Goal: Transaction & Acquisition: Purchase product/service

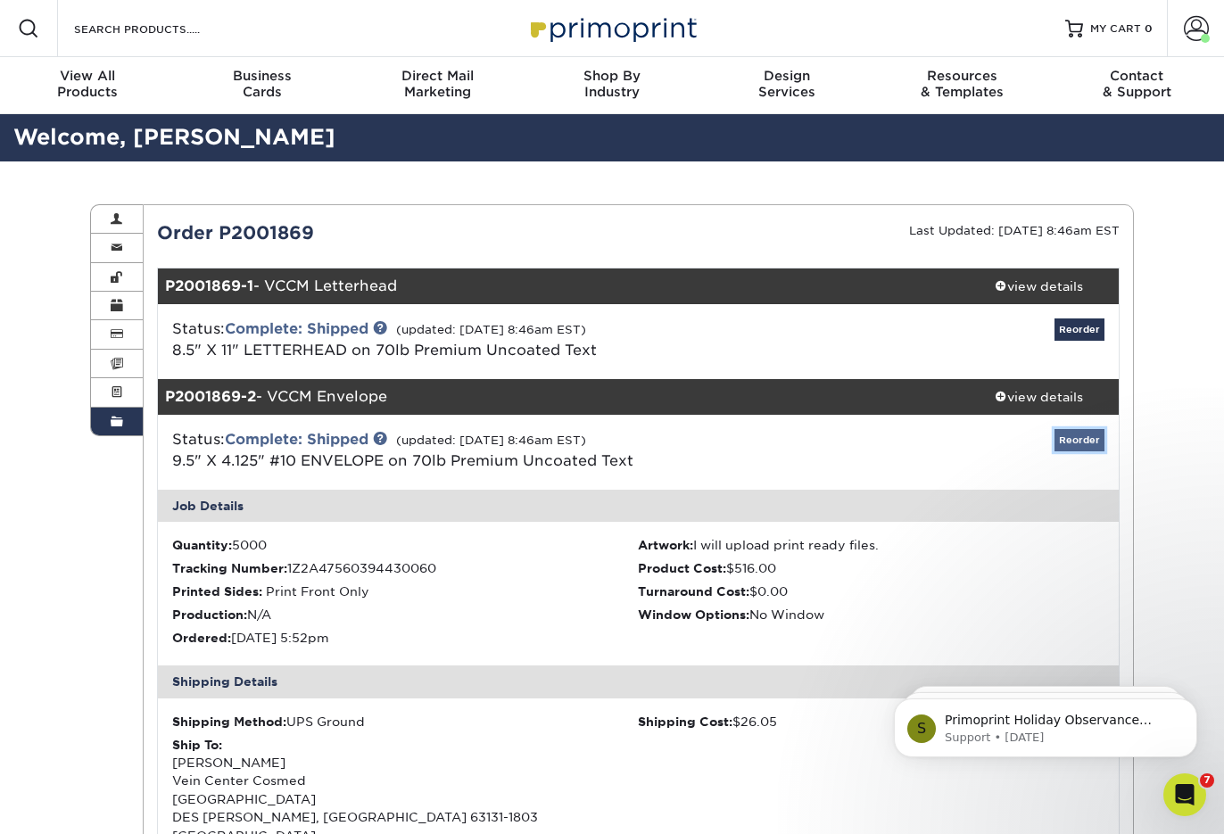
click at [1086, 442] on link "Reorder" at bounding box center [1079, 440] width 50 height 22
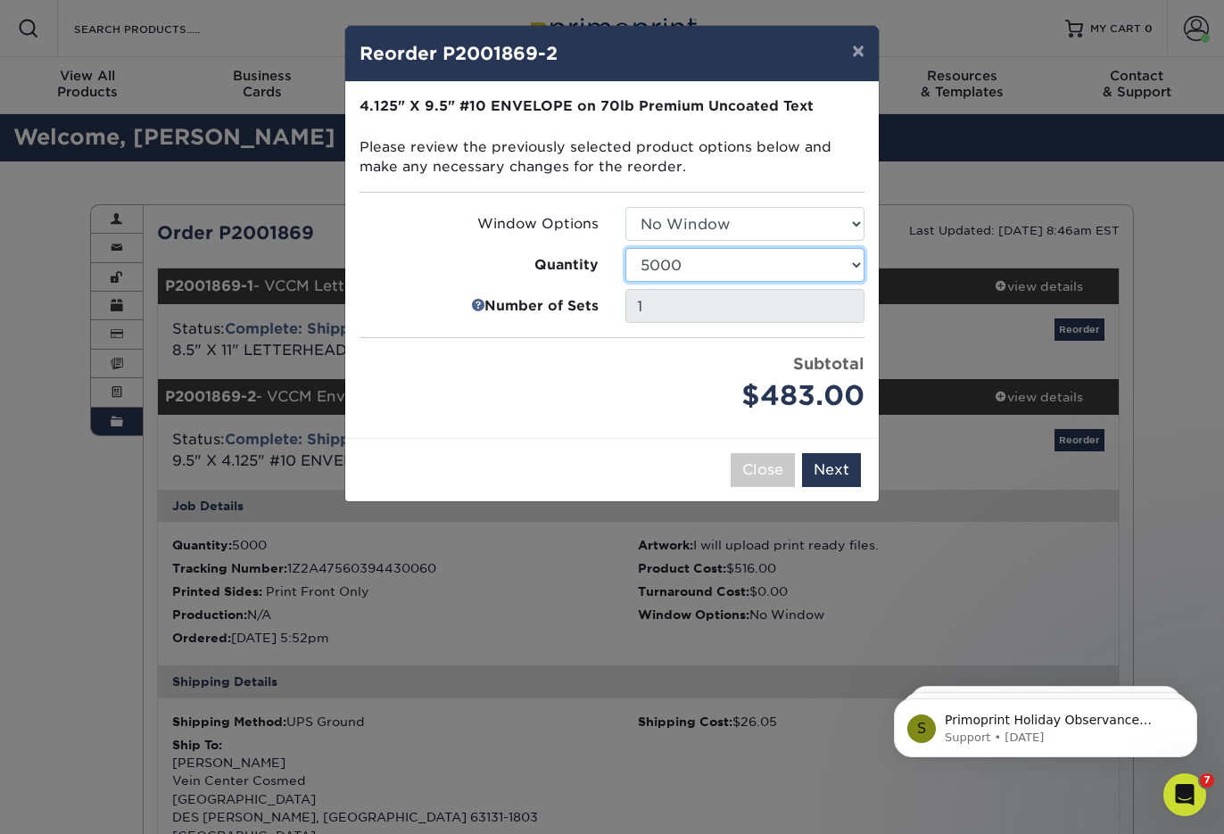
select select "02d8d163-ee8f-41cc-acce-9863ad0deb38"
click option "2500" at bounding box center [0, 0] width 0 height 0
click at [827, 476] on button "Next" at bounding box center [831, 470] width 59 height 34
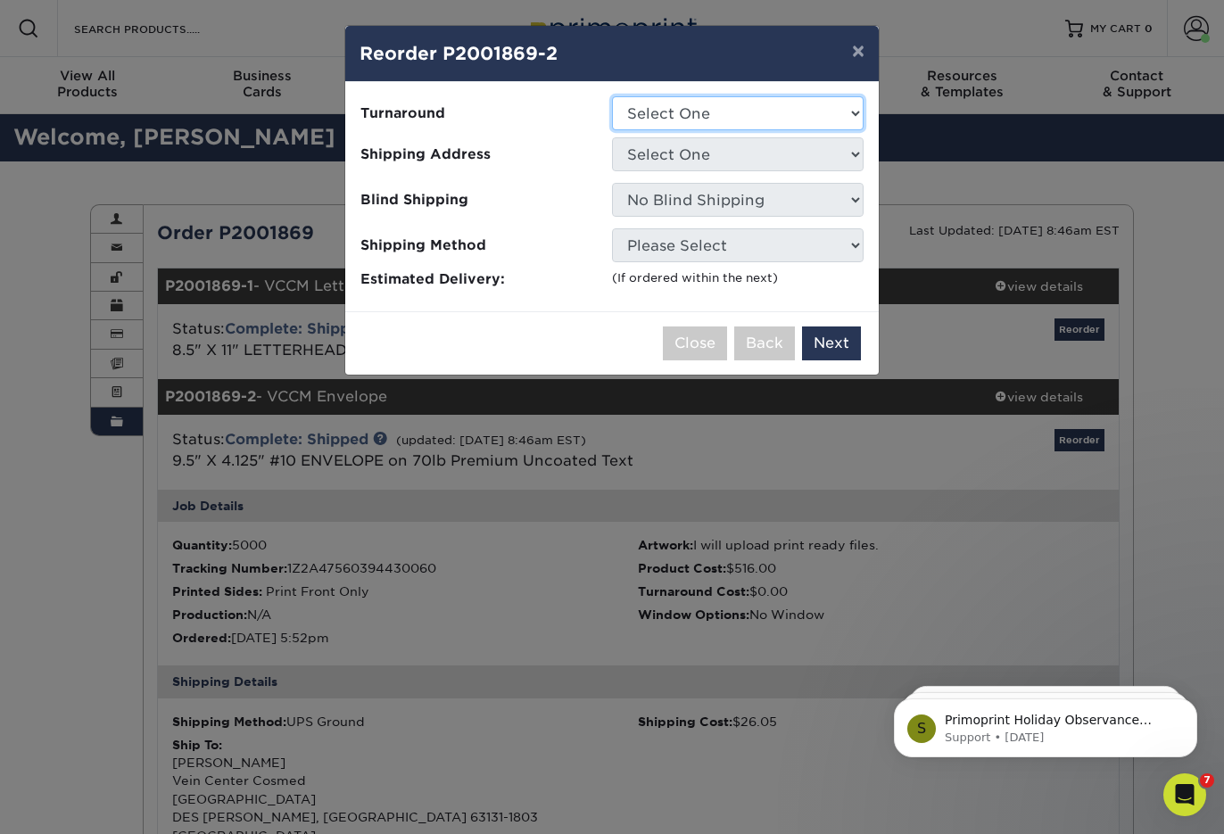
select select "53dd5eed-bec5-4274-a38c-e28ac0dd51ec"
click option "2-4 Business Days" at bounding box center [0, 0] width 0 height 0
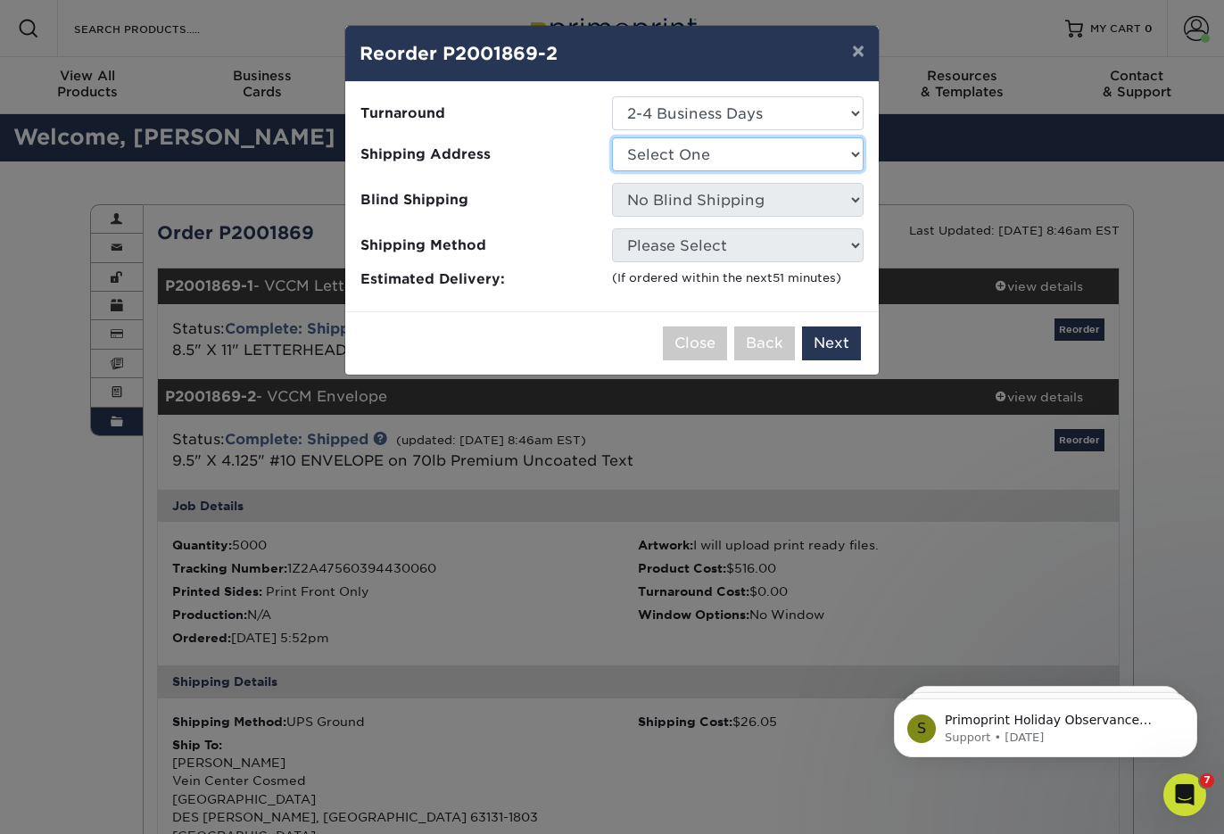
click at [612, 137] on select "Select One AC - Ann Arbor AC - Baldev Dhillon AC - Hans" at bounding box center [738, 154] width 252 height 34
select select "16012"
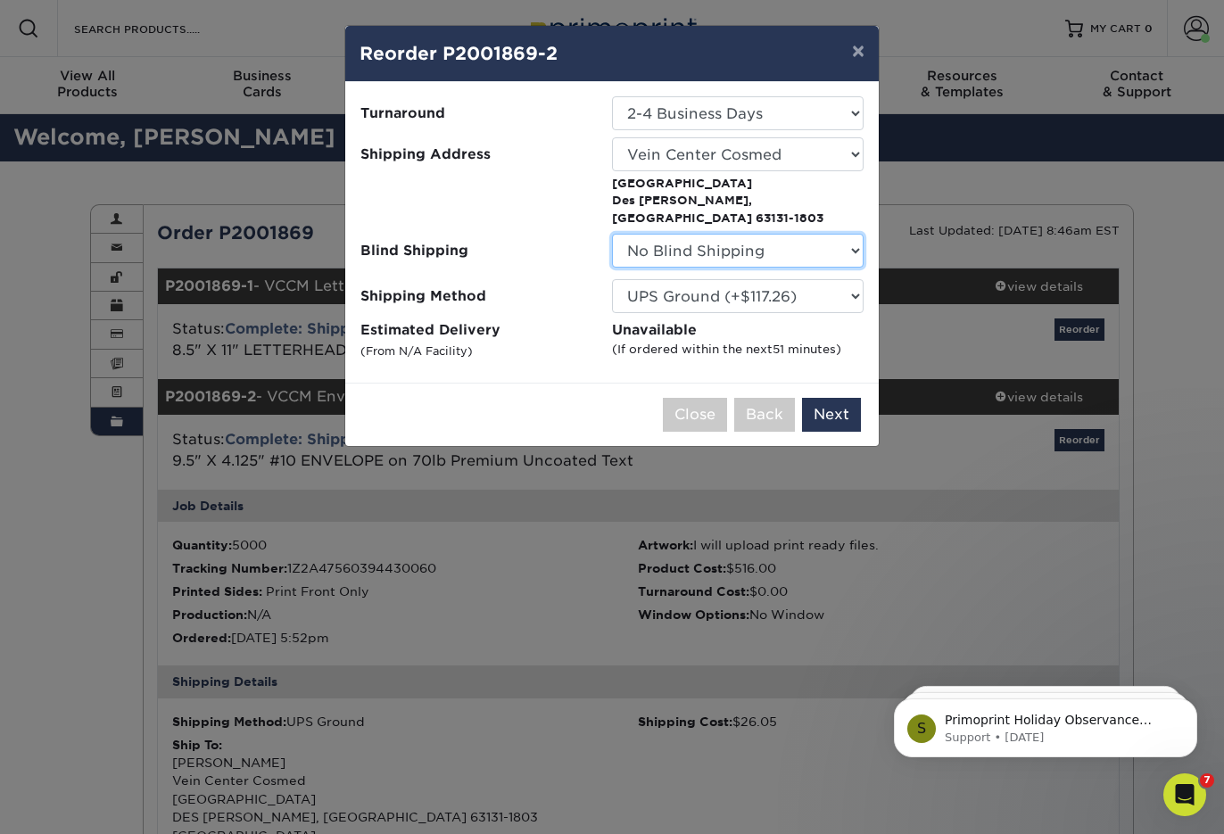
click at [612, 234] on select "No Blind Shipping AC - Ann Arbor AC - Baldev Dhillon Bill" at bounding box center [738, 251] width 252 height 34
select select "12"
click option "UPS 3 Day Select (+$22.39)" at bounding box center [0, 0] width 0 height 0
click at [842, 398] on button "Next" at bounding box center [831, 415] width 59 height 34
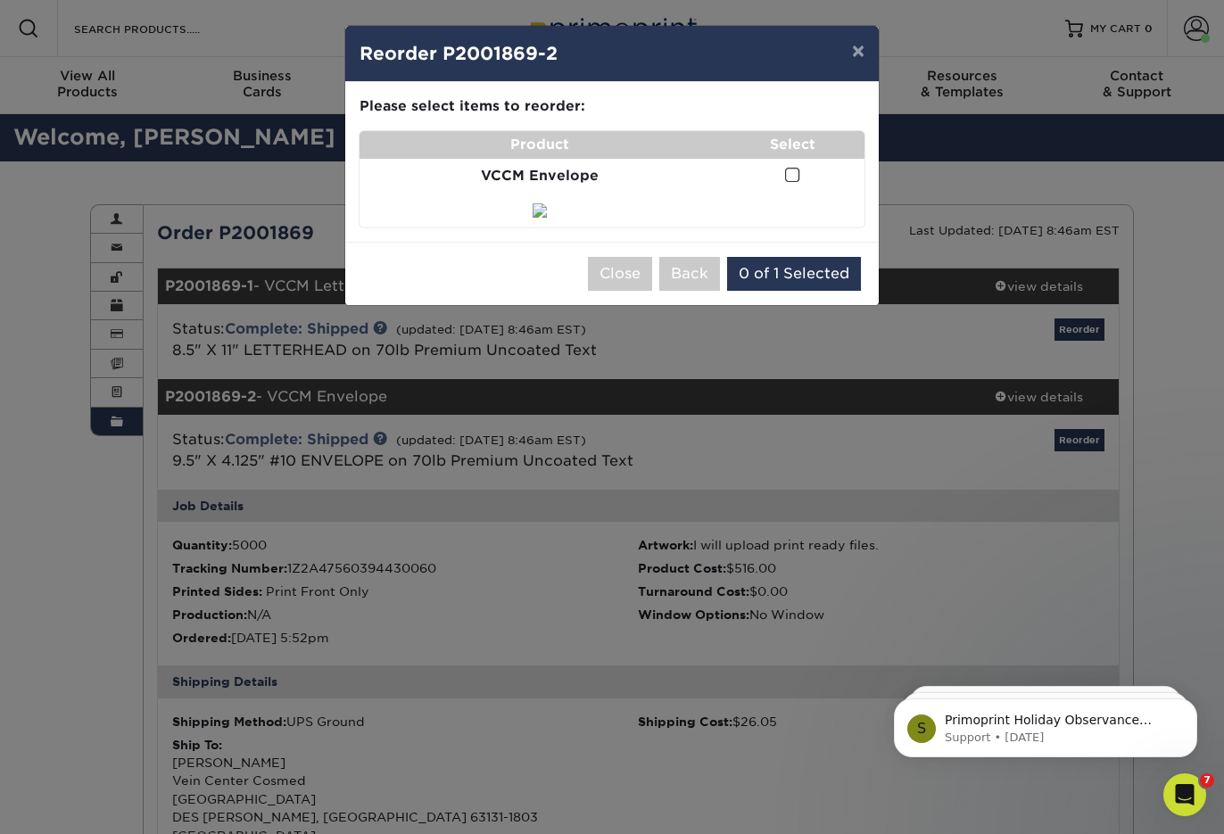
click at [532, 218] on img at bounding box center [539, 210] width 14 height 14
click at [797, 176] on span at bounding box center [792, 175] width 15 height 17
click at [0, 0] on input "checkbox" at bounding box center [0, 0] width 0 height 0
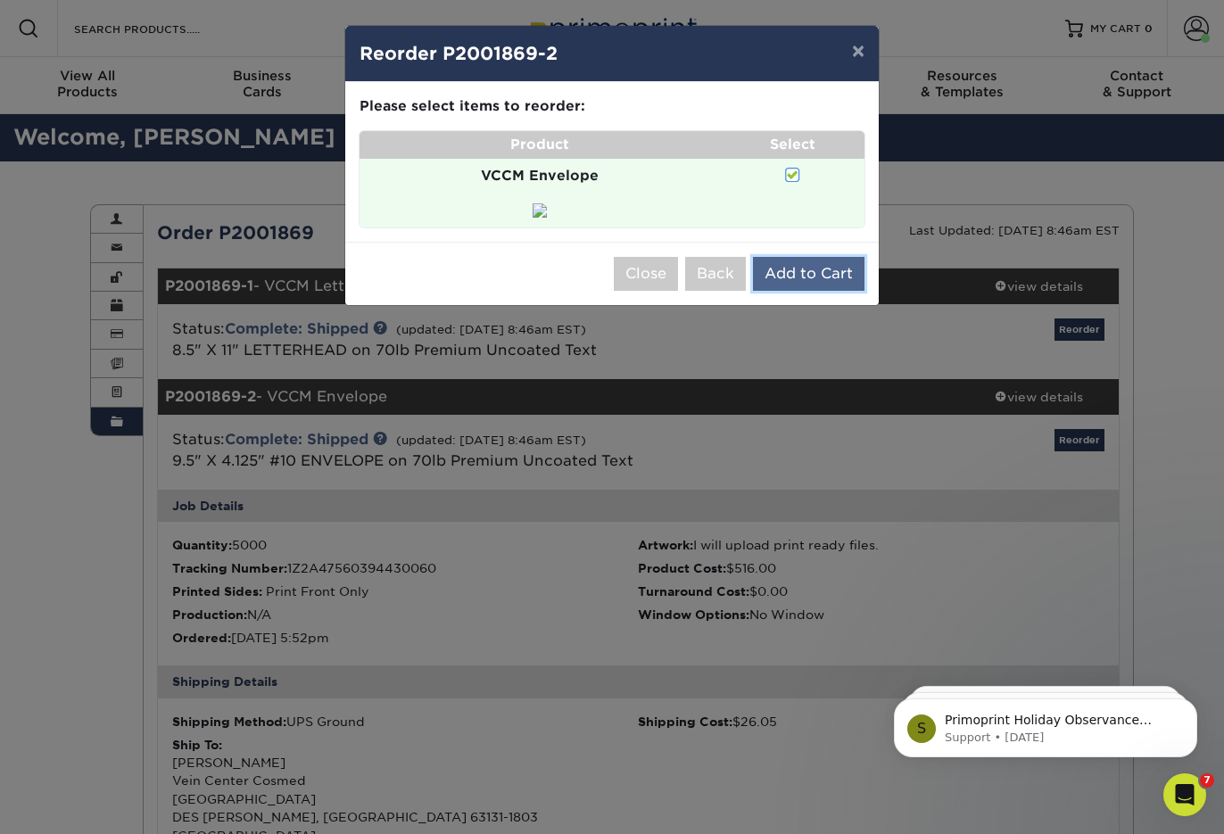
click at [805, 291] on button "Add to Cart" at bounding box center [808, 274] width 111 height 34
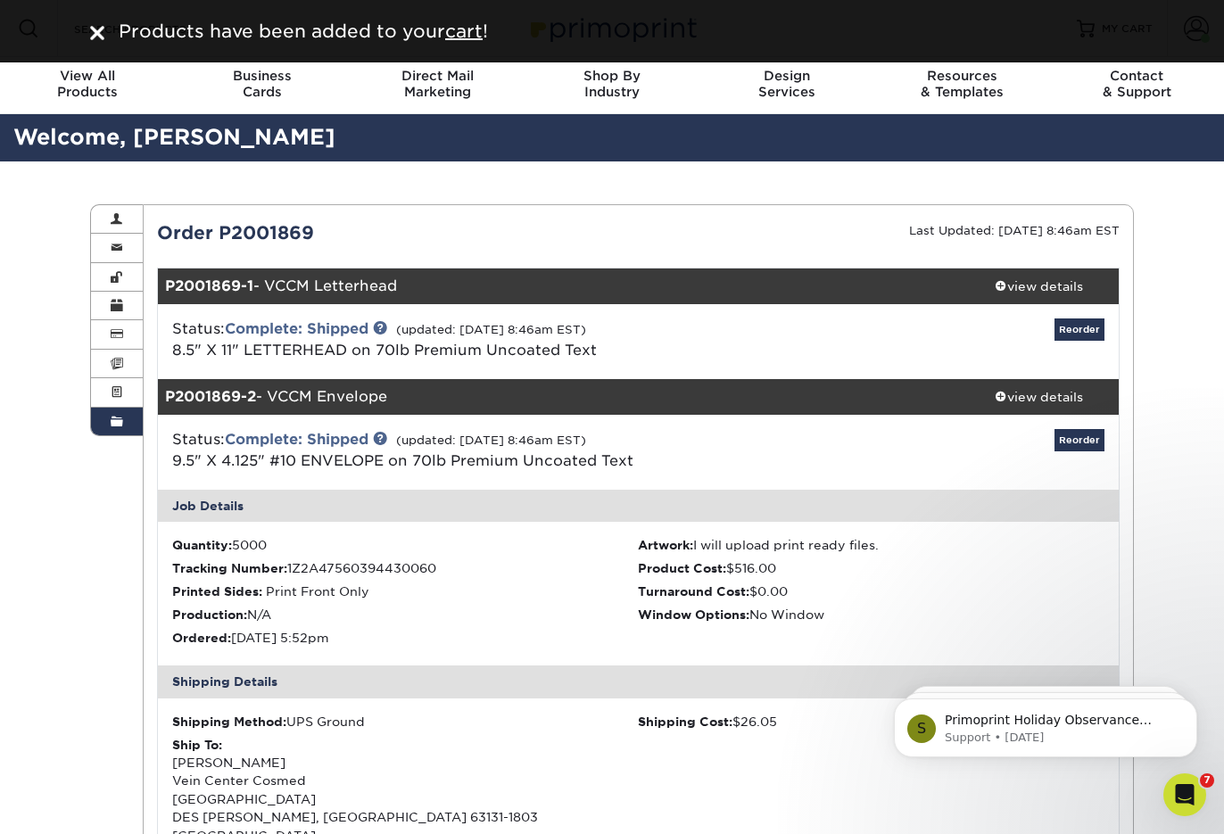
click at [99, 34] on img at bounding box center [97, 33] width 14 height 14
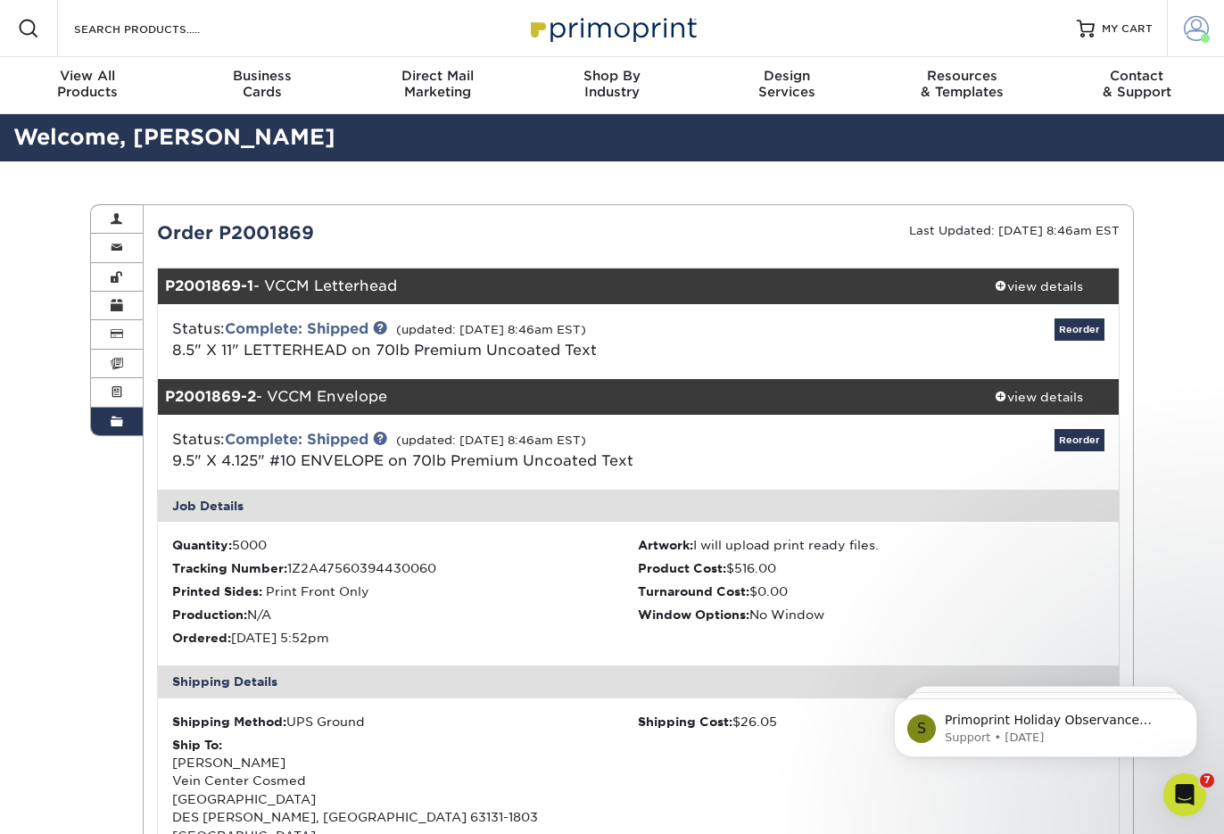
click at [1204, 25] on span at bounding box center [1196, 28] width 25 height 25
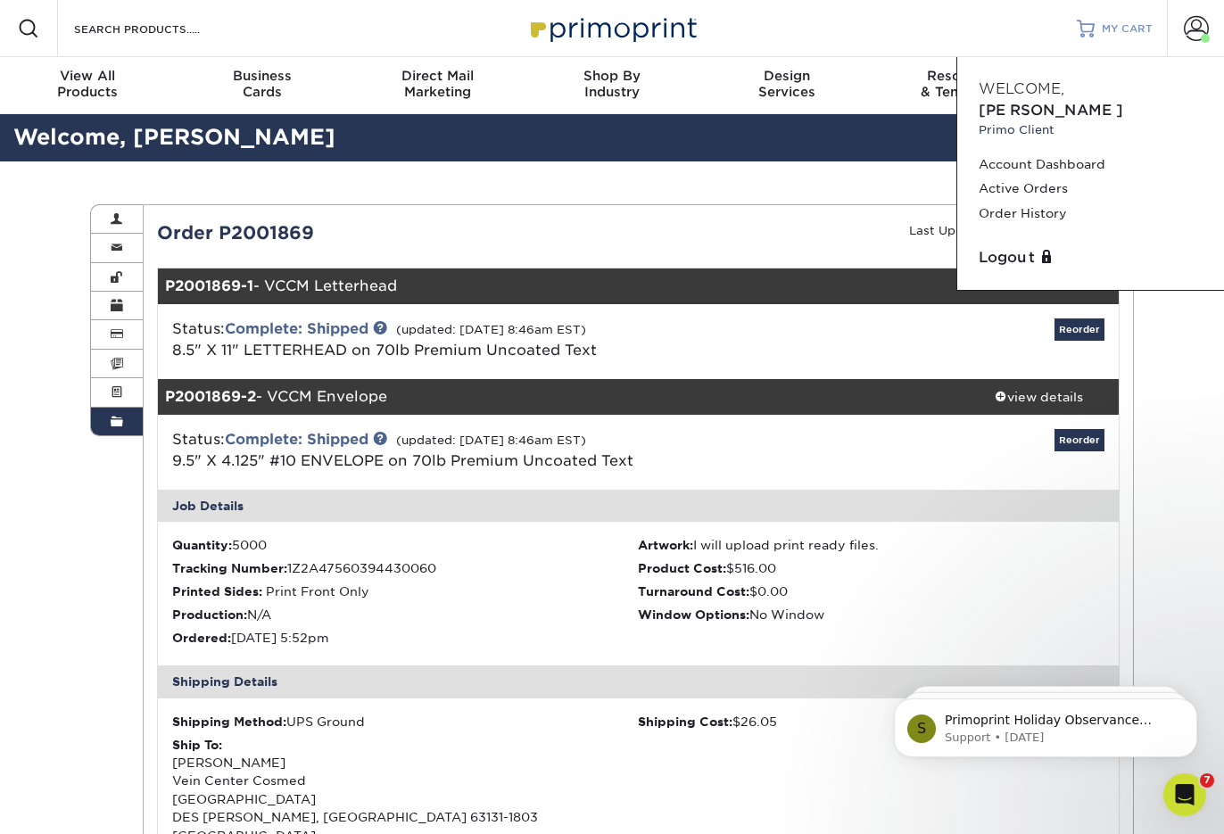
click at [1134, 33] on span "MY CART" at bounding box center [1127, 28] width 51 height 15
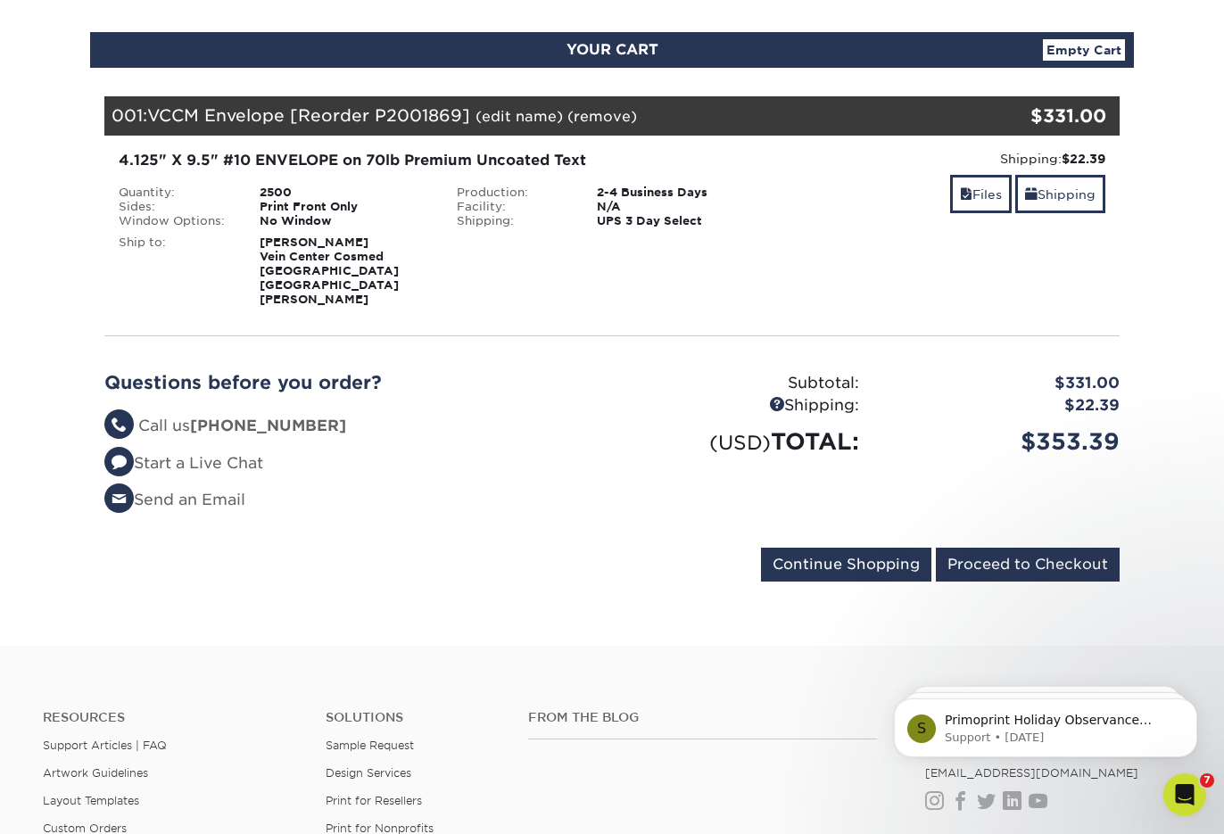
scroll to position [176, 0]
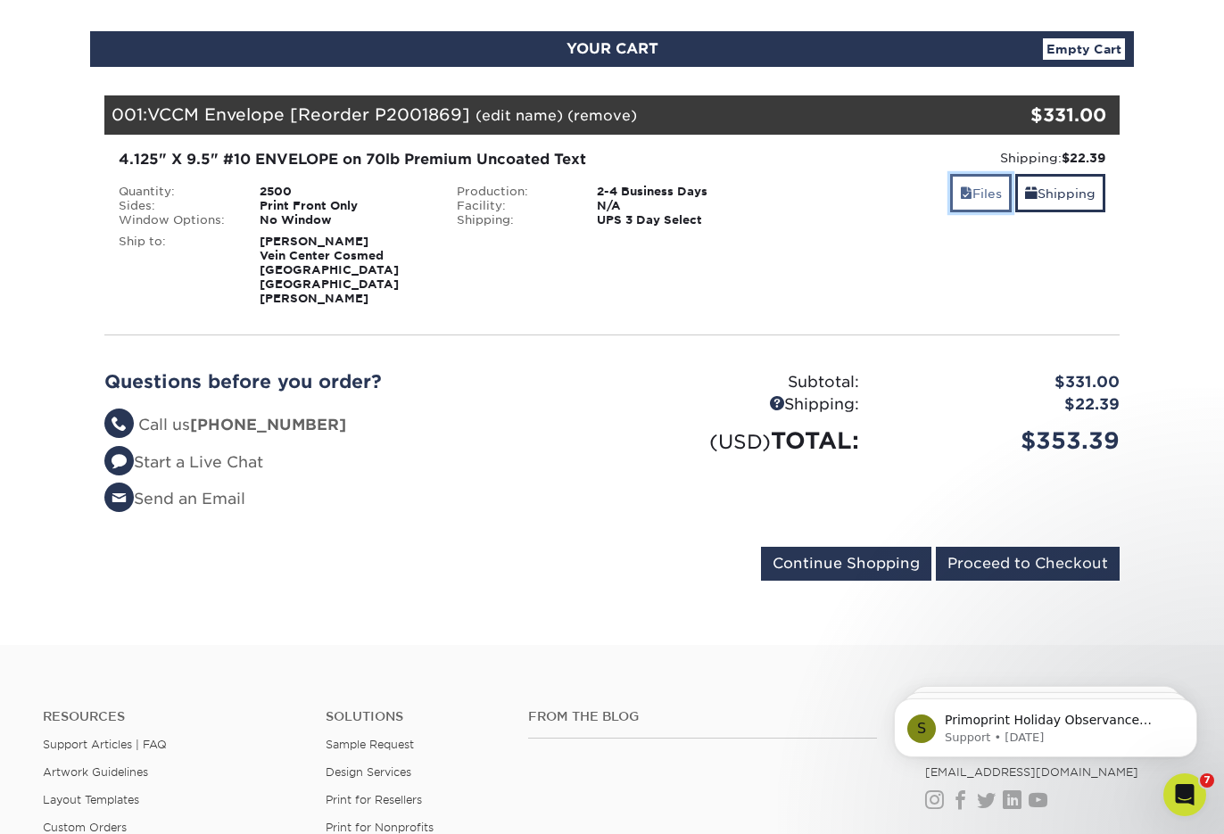
click at [973, 196] on link "Files" at bounding box center [981, 193] width 62 height 38
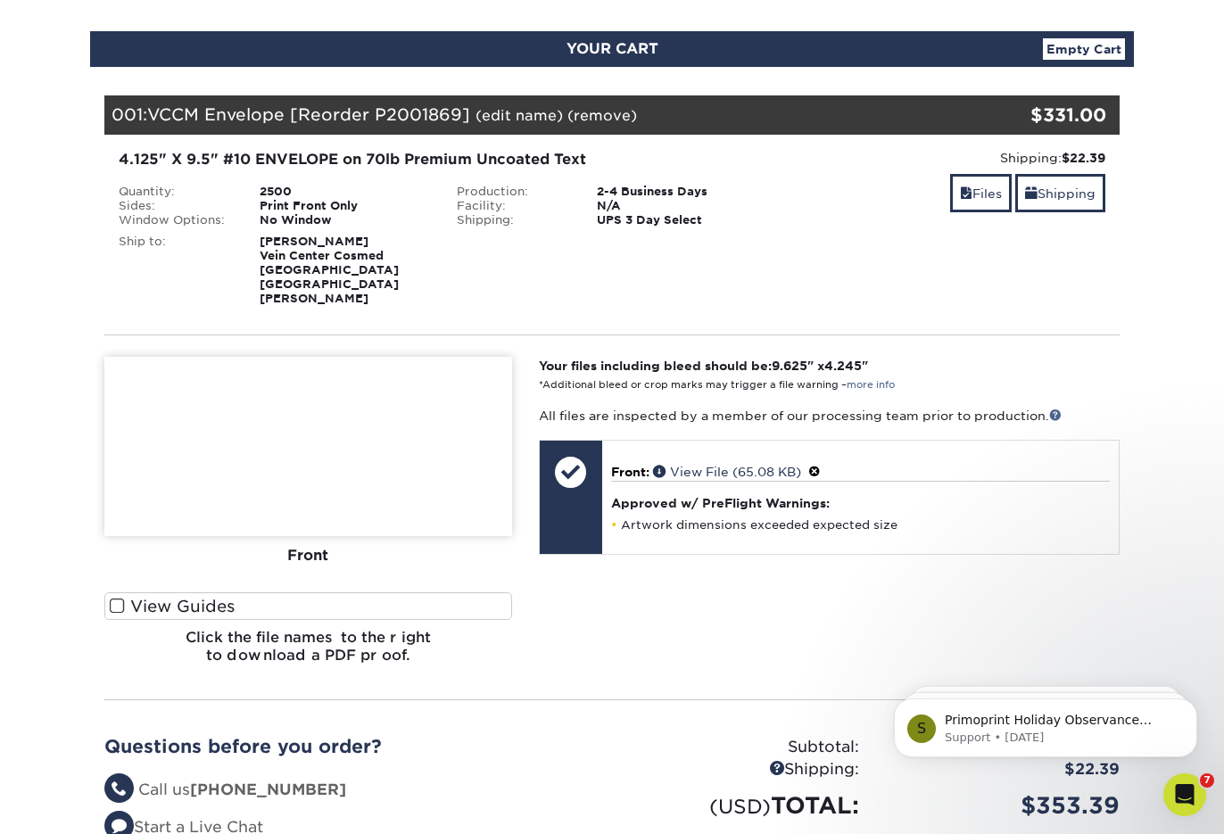
click at [303, 437] on img at bounding box center [308, 446] width 408 height 179
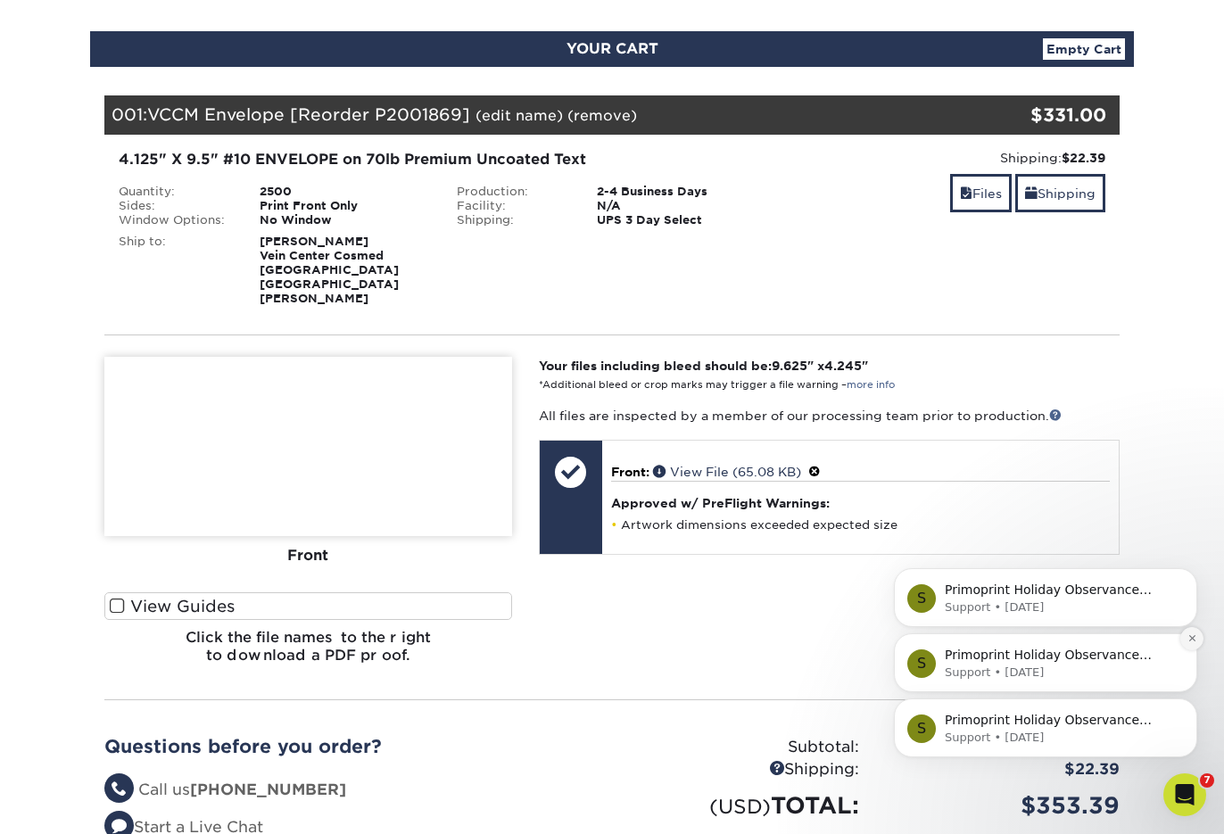
click at [1192, 640] on icon "Dismiss notification" at bounding box center [1192, 638] width 10 height 10
click at [1194, 638] on icon "Dismiss notification" at bounding box center [1192, 638] width 10 height 10
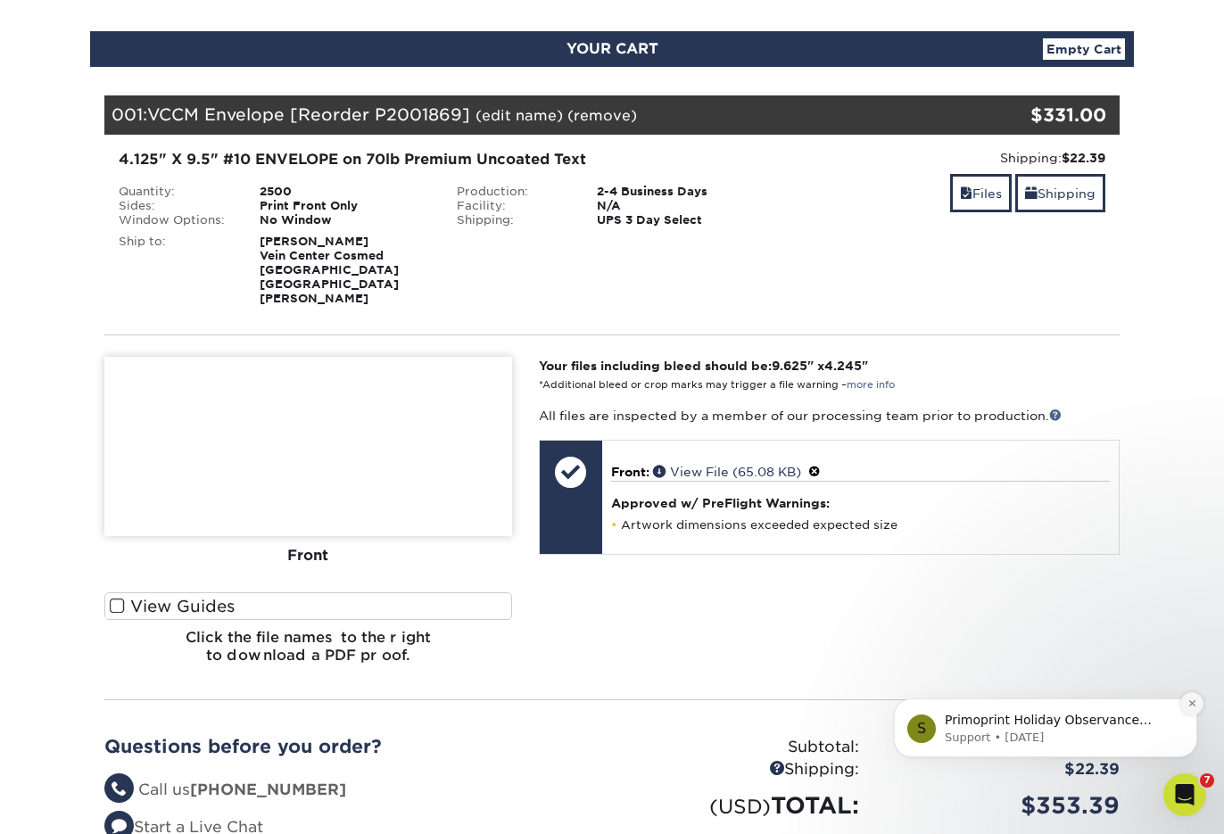
click at [1193, 709] on button "Dismiss notification" at bounding box center [1191, 703] width 23 height 23
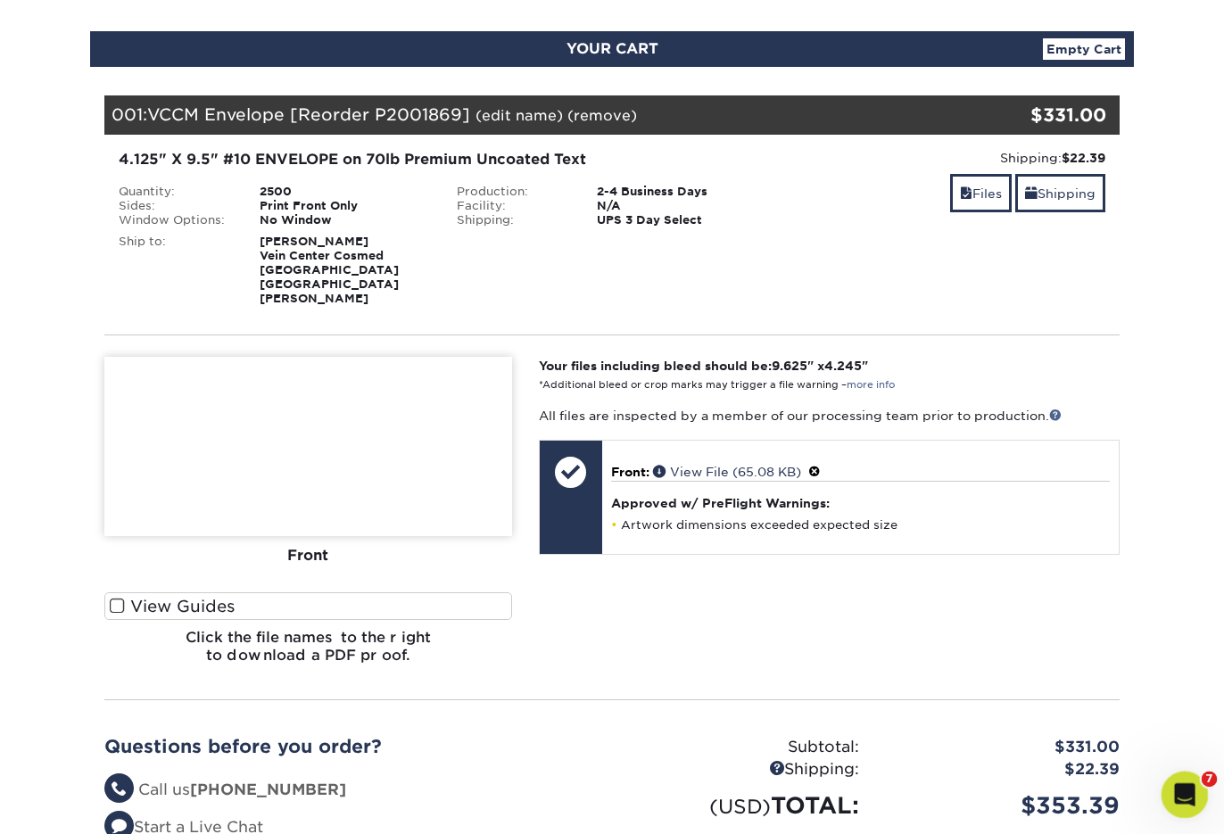
click at [1189, 797] on icon "Open Intercom Messenger" at bounding box center [1182, 792] width 29 height 29
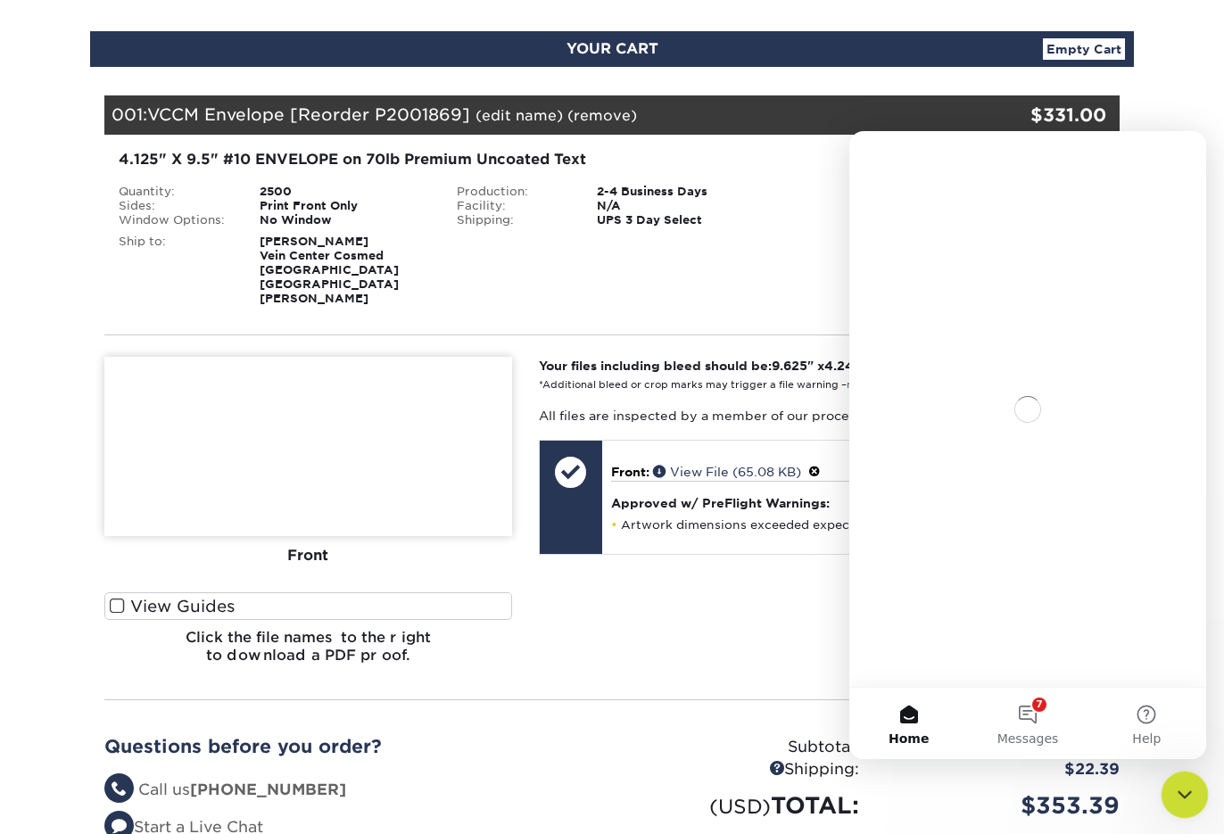
scroll to position [0, 0]
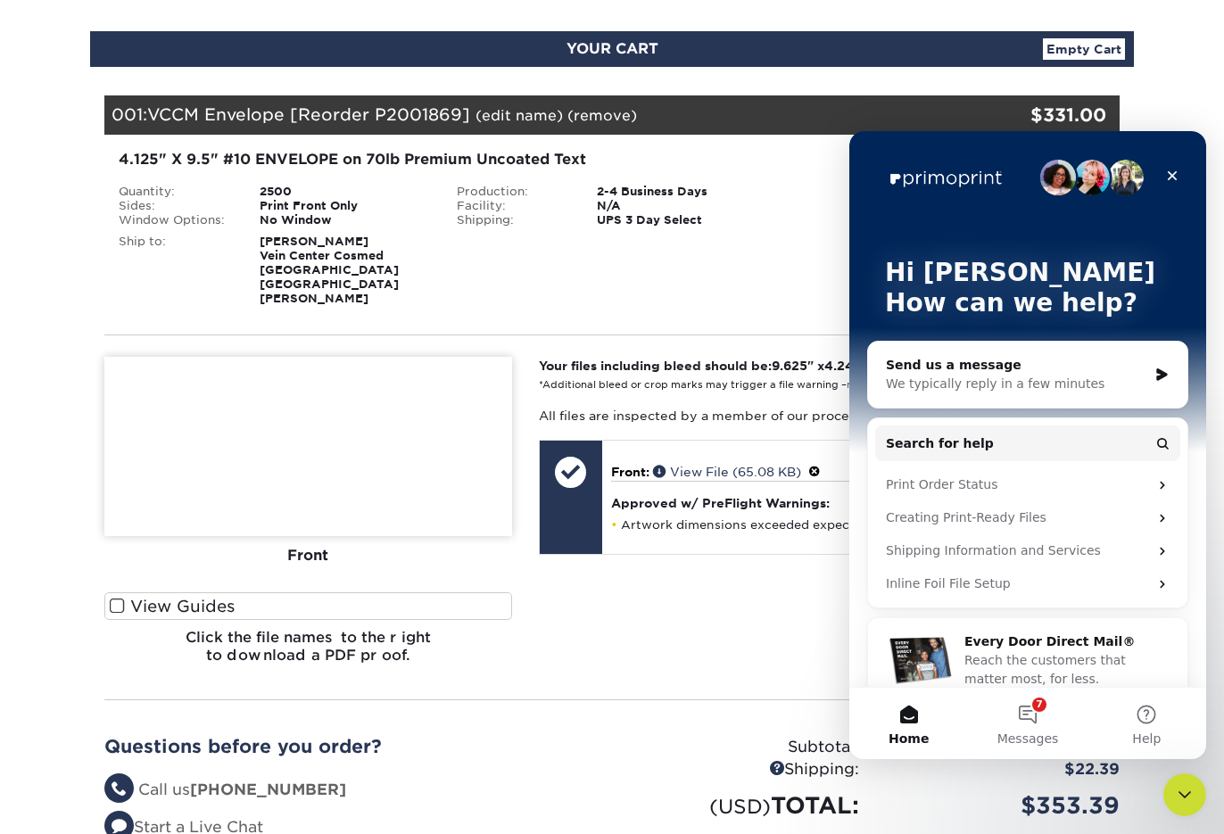
click at [979, 363] on div "Send us a message" at bounding box center [1016, 365] width 261 height 19
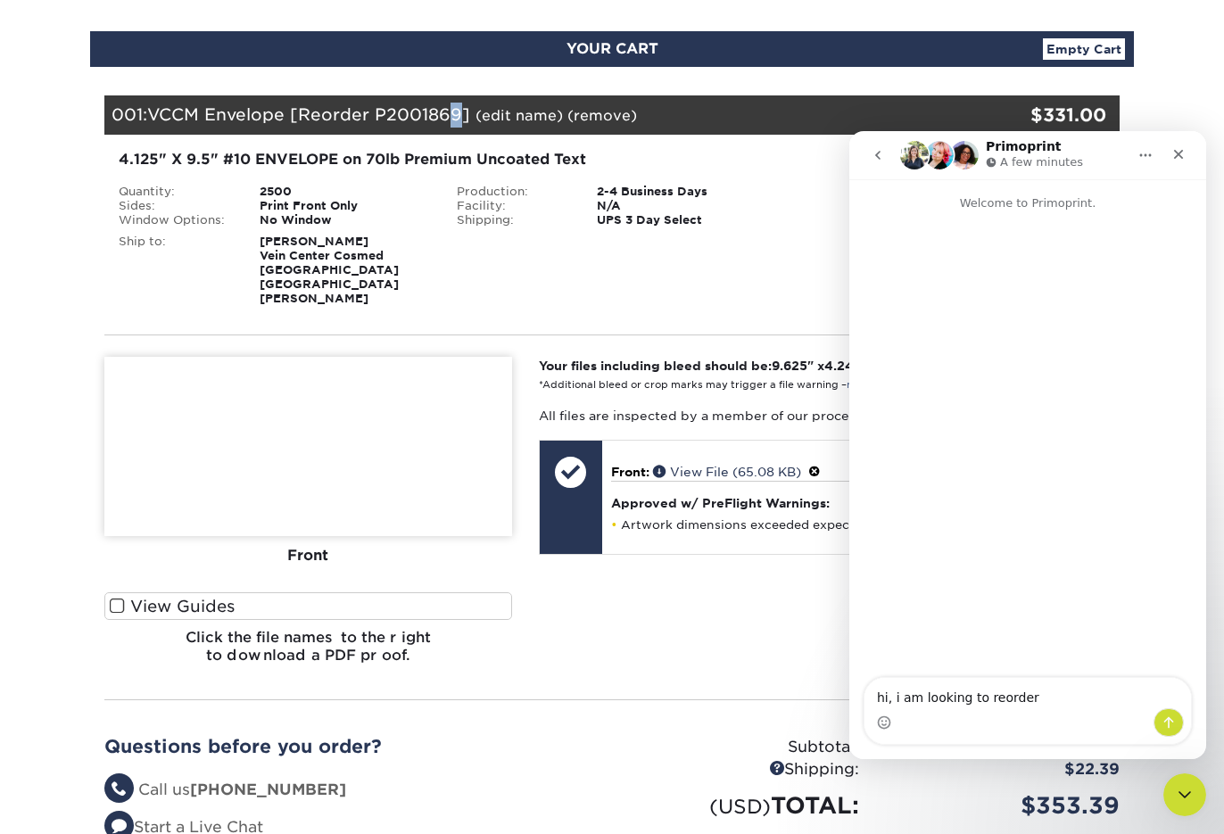
drag, startPoint x: 466, startPoint y: 116, endPoint x: 457, endPoint y: 115, distance: 9.0
click at [457, 115] on span "VCCM Envelope [Reorder P2001869]" at bounding box center [308, 114] width 323 height 20
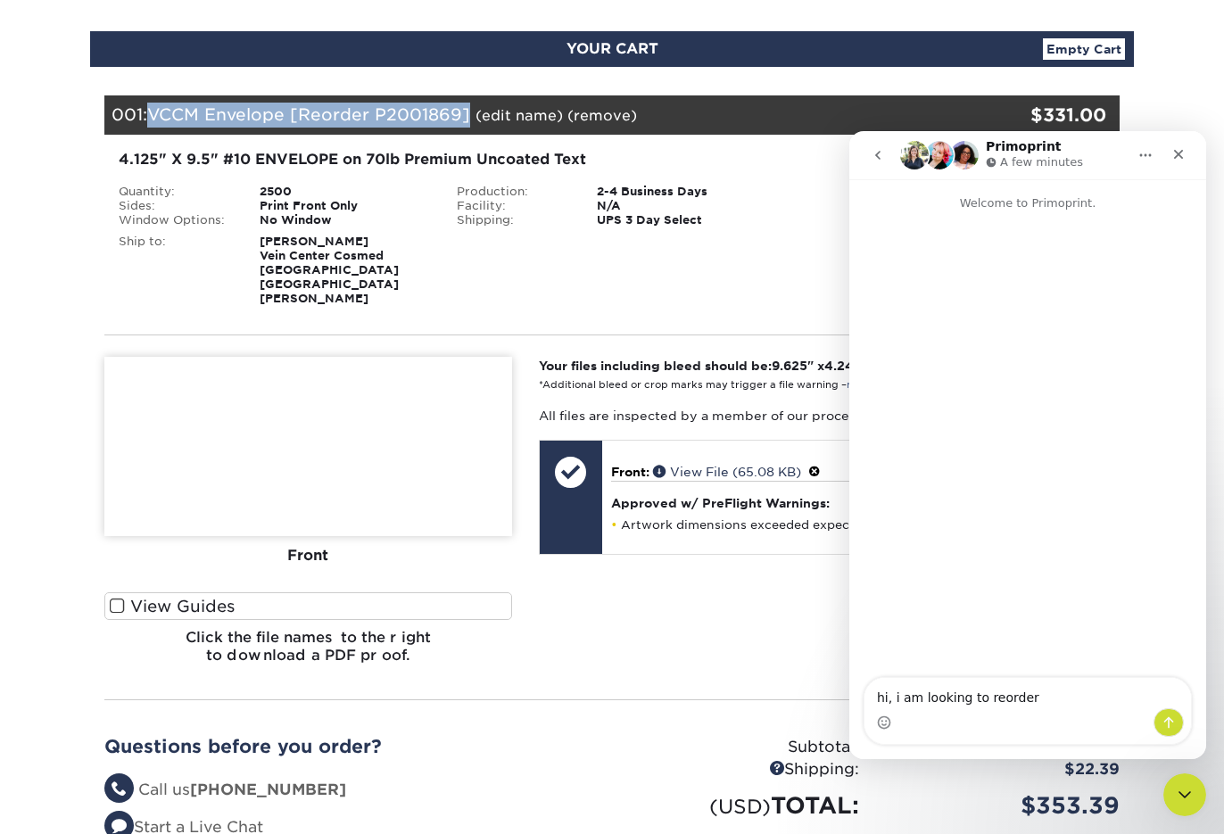
drag, startPoint x: 154, startPoint y: 115, endPoint x: 471, endPoint y: 110, distance: 316.7
click at [473, 110] on div "001: VCCM Envelope [Reorder P2001869] (edit name) (remove) Are you sure you wan…" at bounding box center [527, 114] width 846 height 39
copy span "VCCM Envelope [Reorder P2001869]"
click at [1055, 714] on div "Intercom messenger" at bounding box center [1027, 722] width 326 height 29
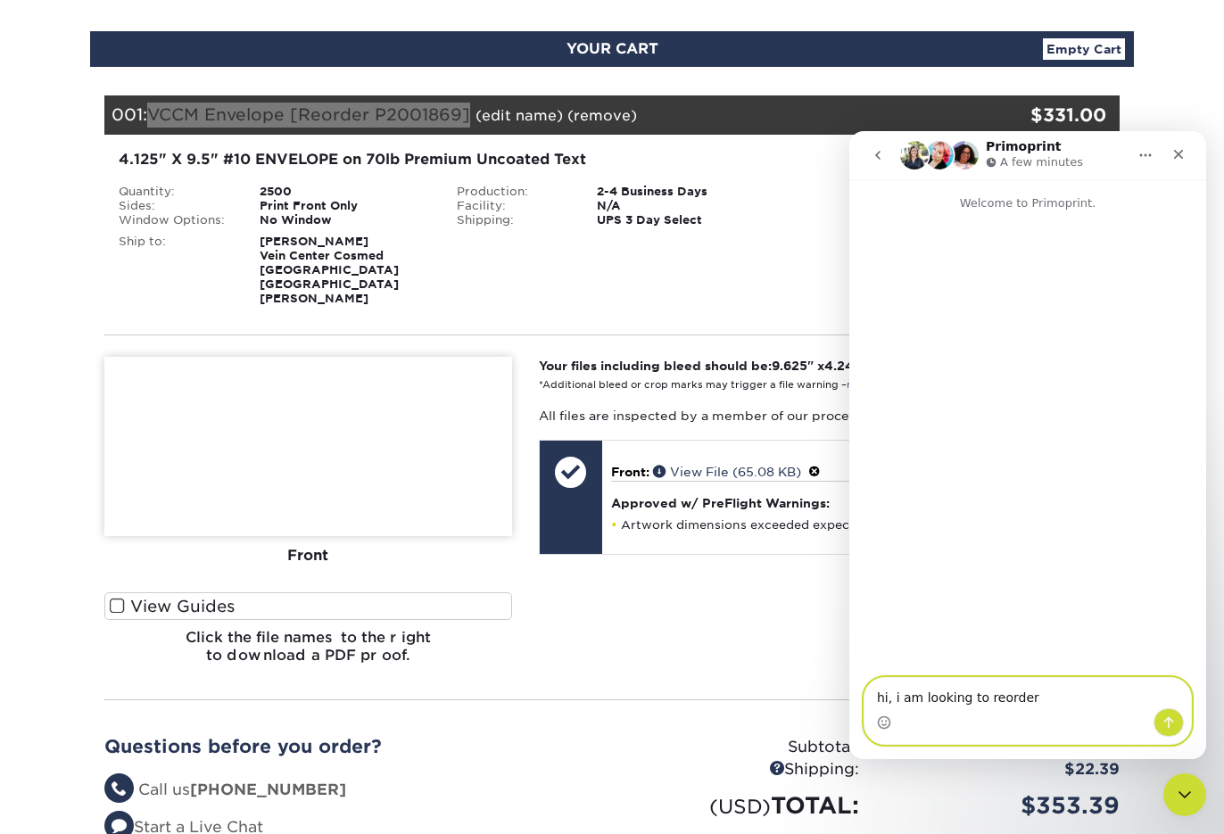
click at [1048, 702] on textarea "hi, i am looking to reorder" at bounding box center [1027, 693] width 326 height 30
paste textarea "VCCM Envelope [Reorder P2001869]"
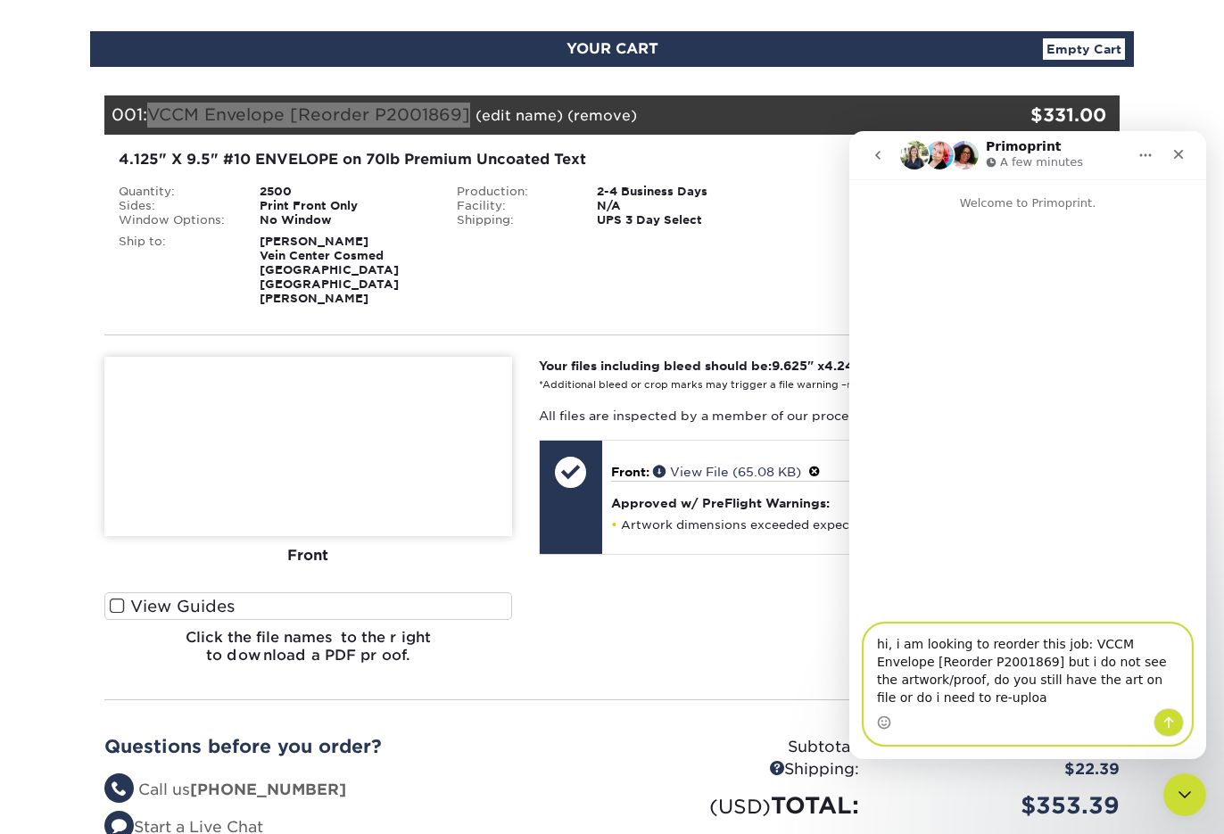
type textarea "hi, i am looking to reorder this job: VCCM Envelope [Reorder P2001869] but i do…"
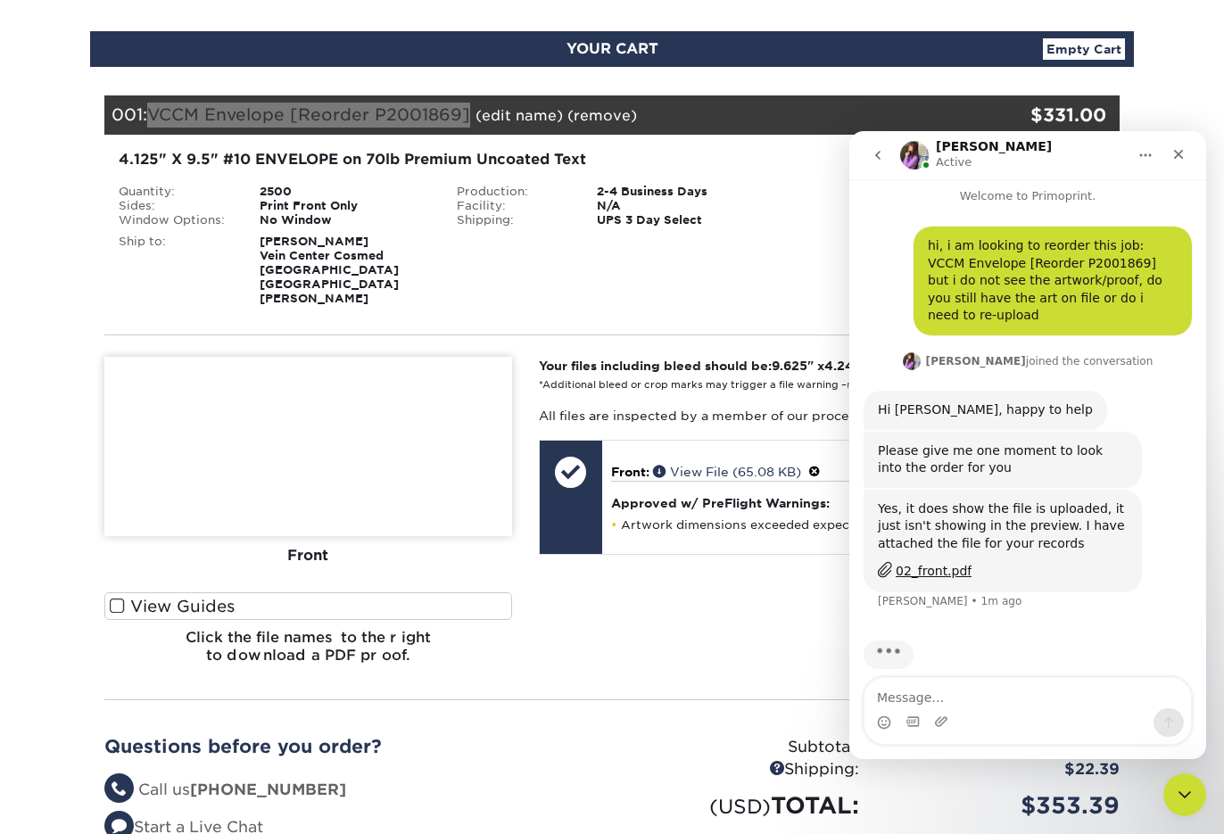
scroll to position [10, 0]
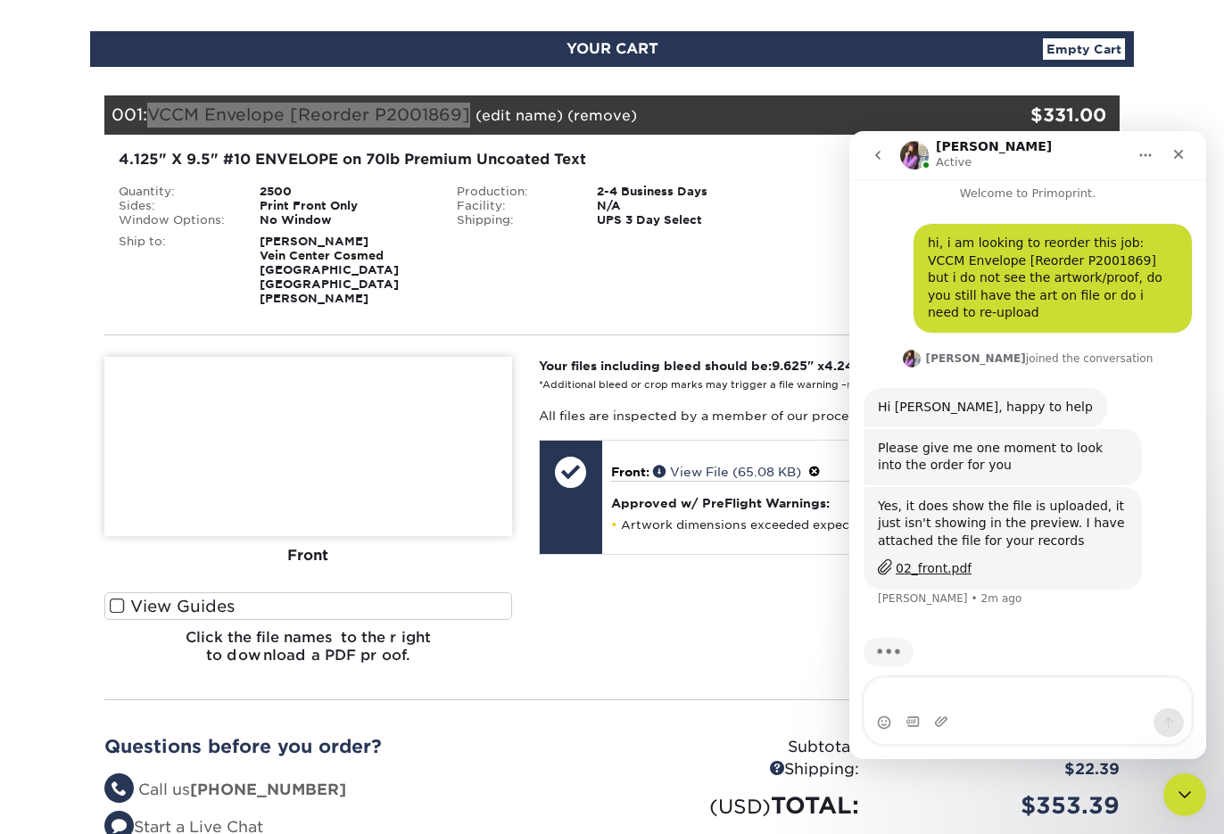
click at [928, 559] on div "02_front.pdf" at bounding box center [933, 568] width 76 height 19
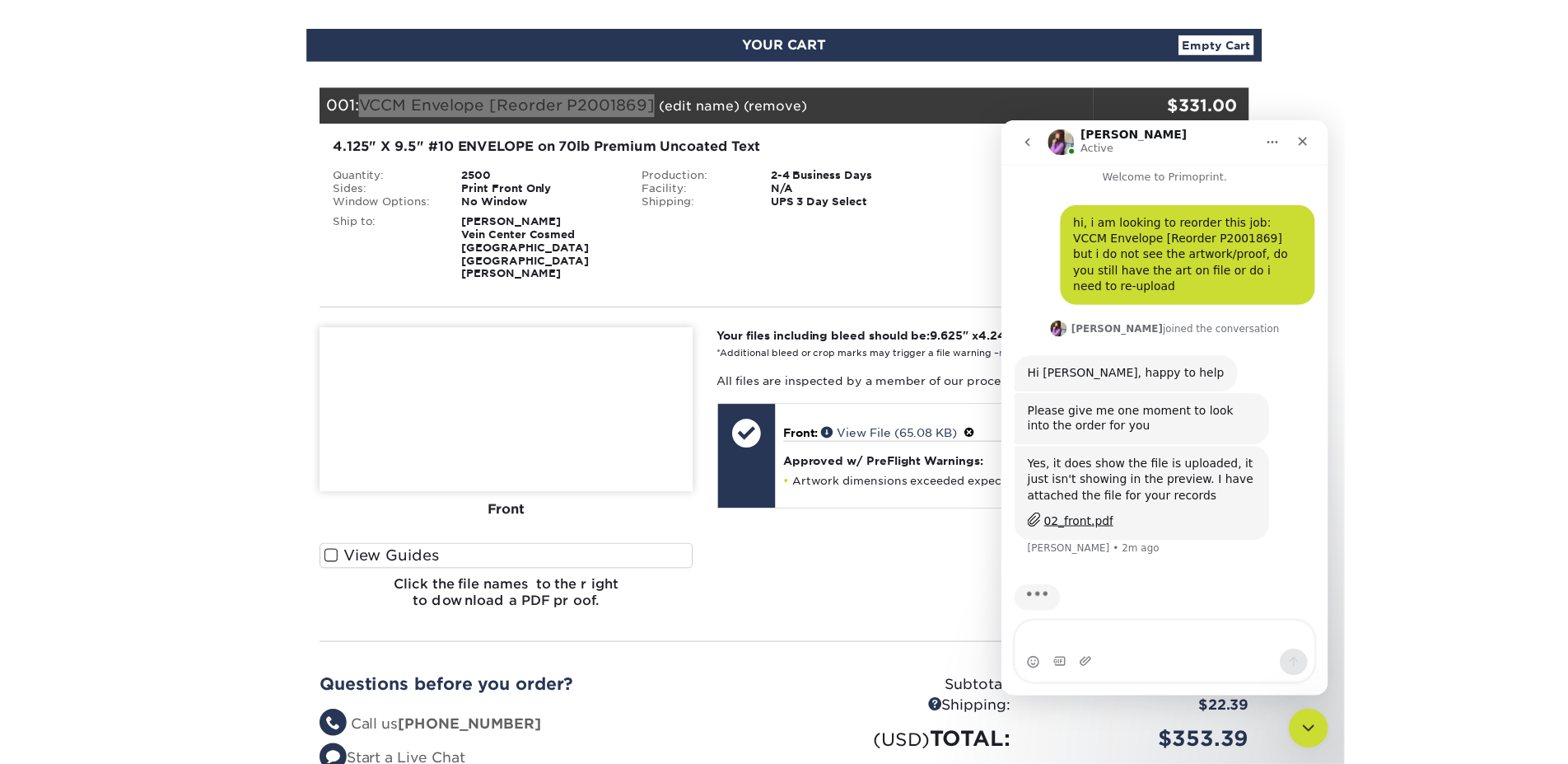
scroll to position [224, 0]
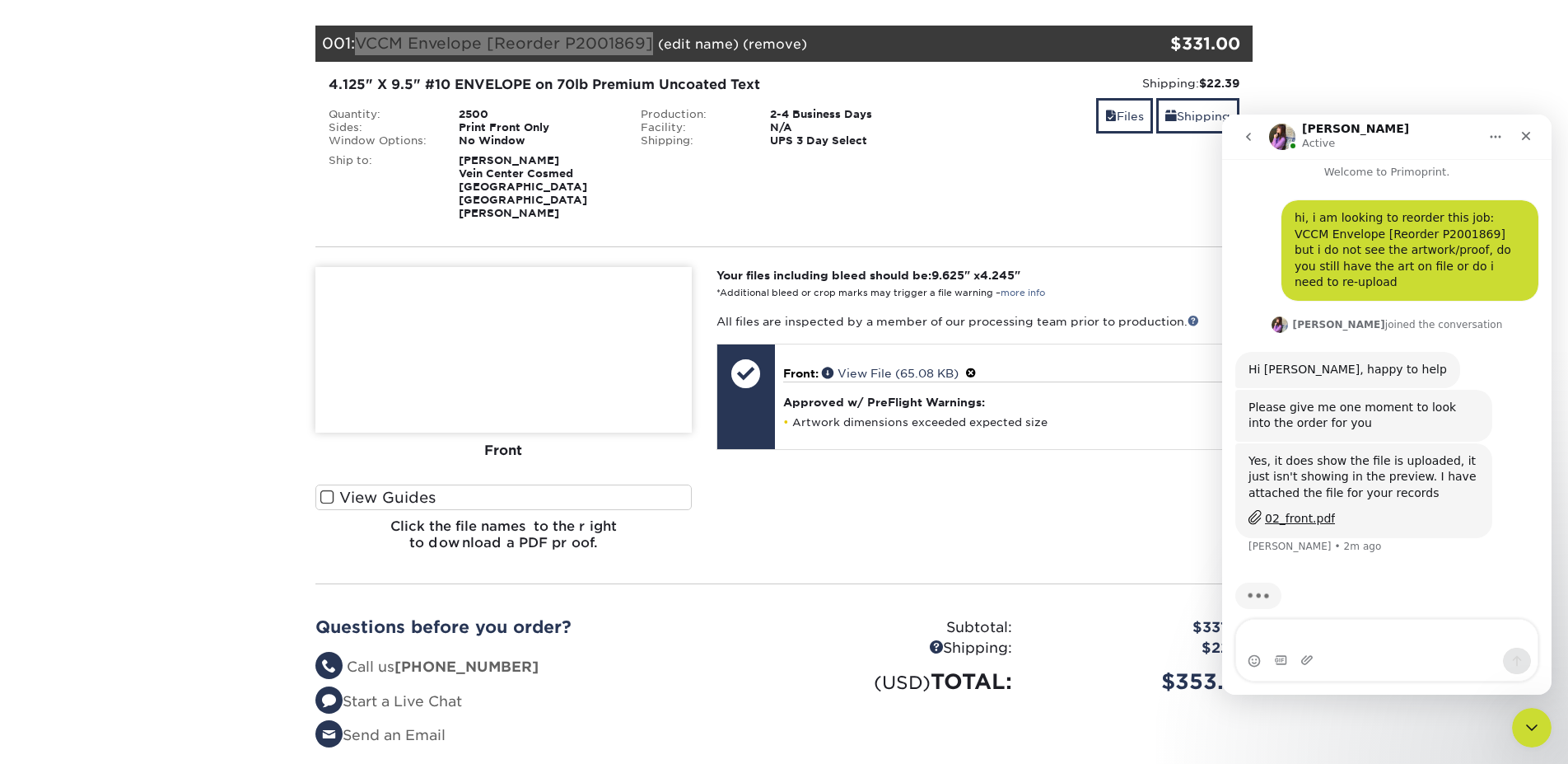
click at [1129, 648] on div "Intercom messenger" at bounding box center [1387, 661] width 301 height 27
click at [1129, 632] on textarea "Message…" at bounding box center [1387, 634] width 301 height 28
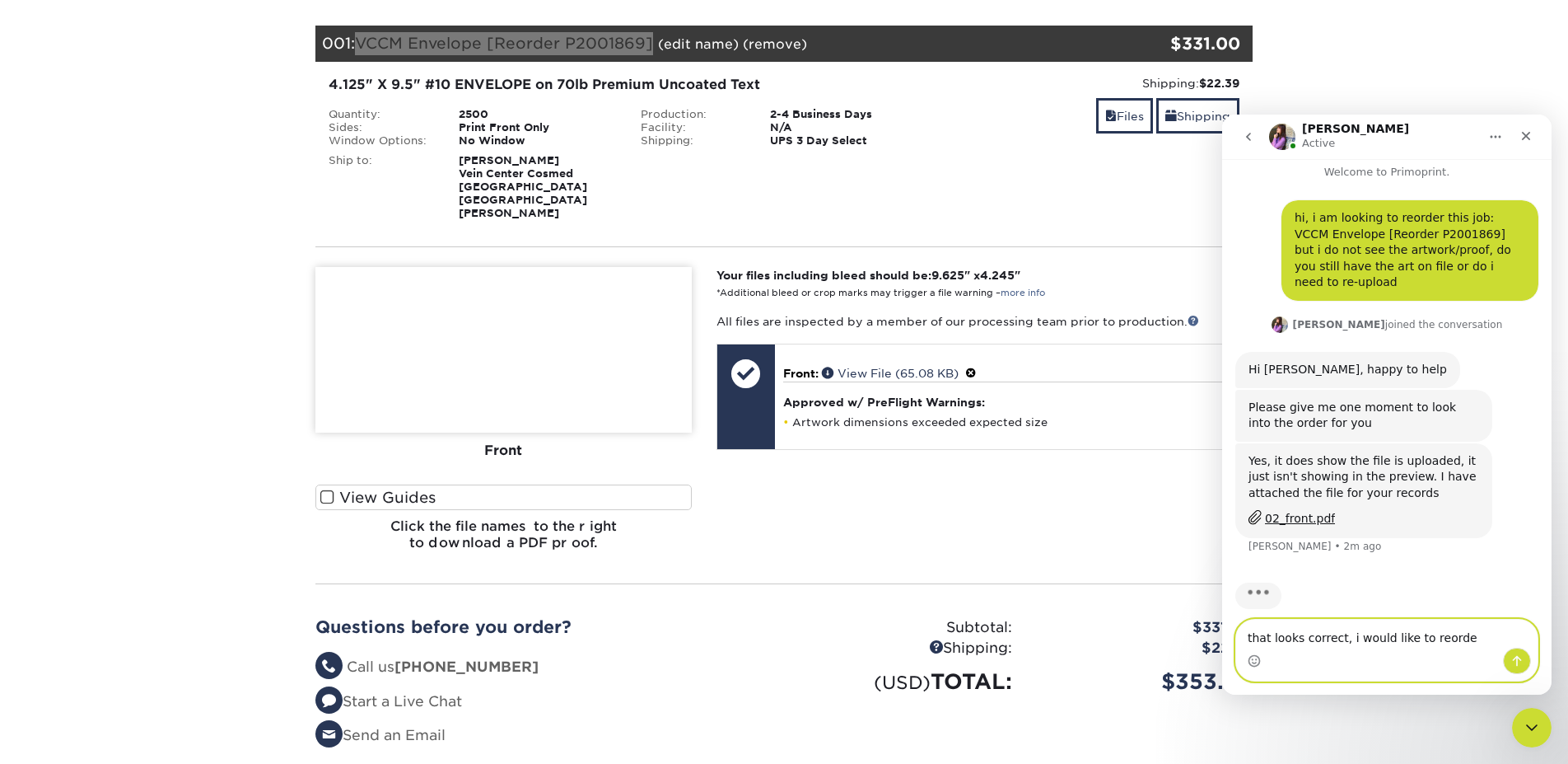
type textarea "that looks correct, i would like to reorder"
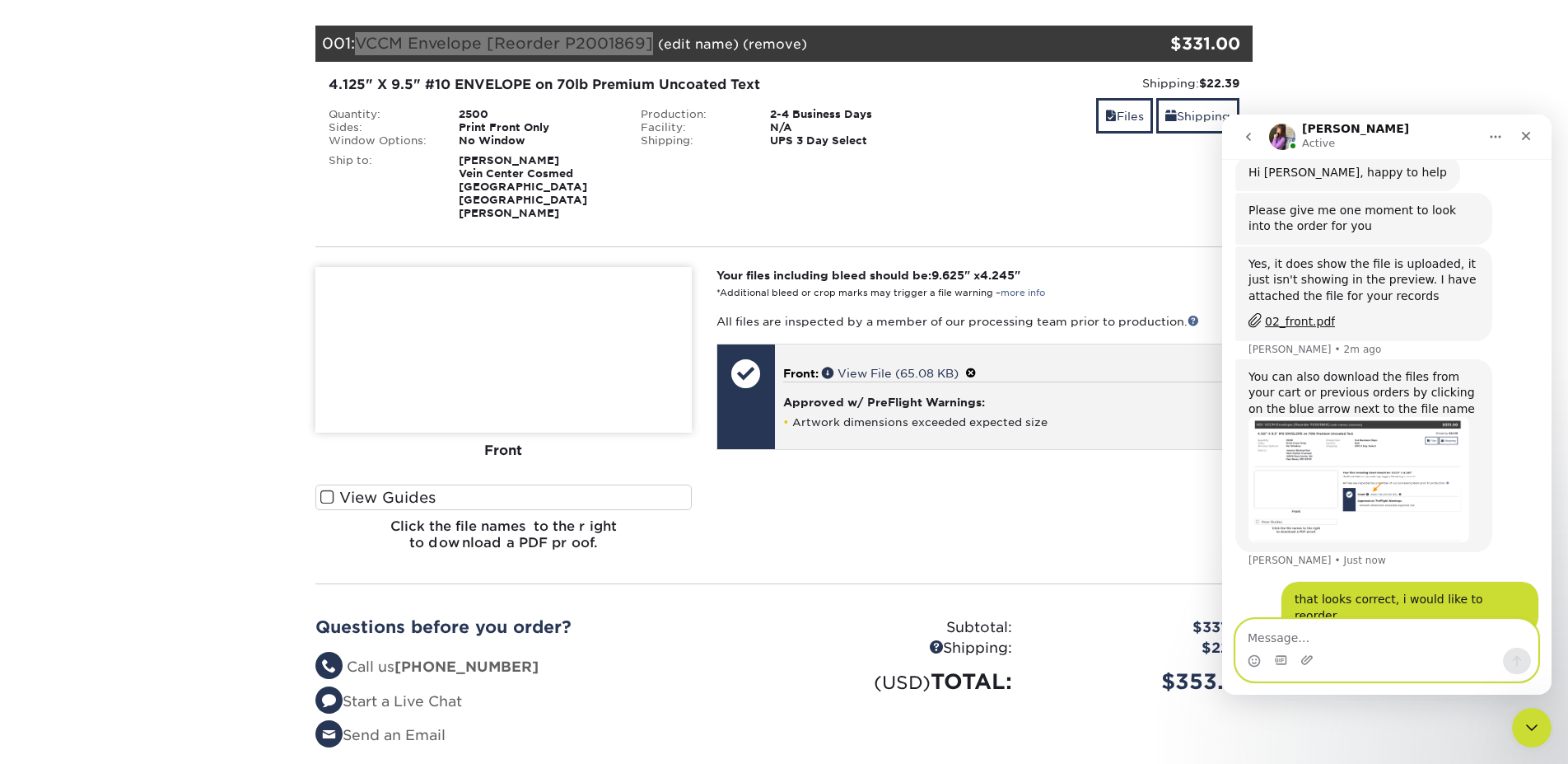
scroll to position [270, 0]
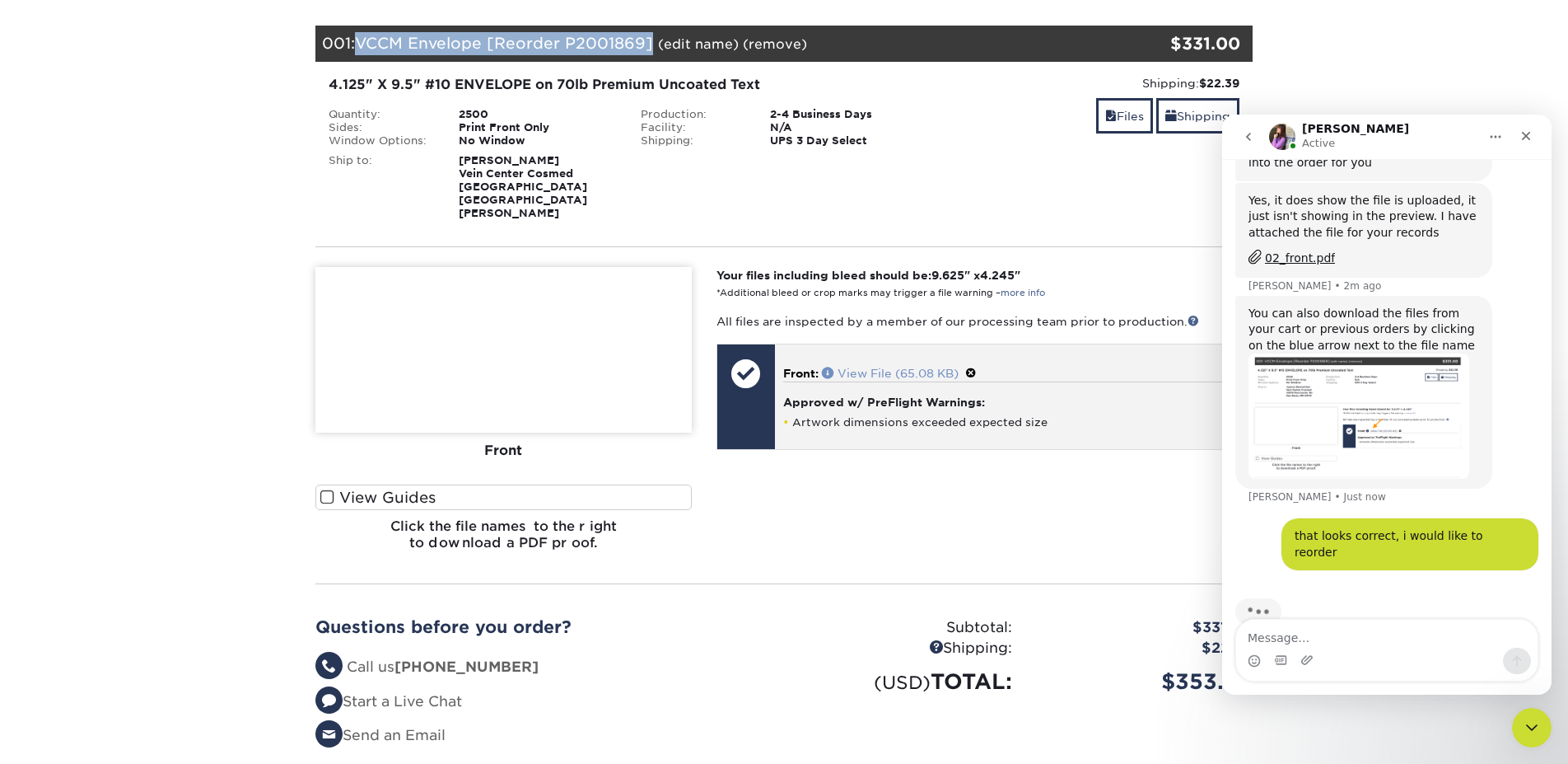
click at [898, 367] on link "View File (65.08 KB)" at bounding box center [890, 373] width 137 height 13
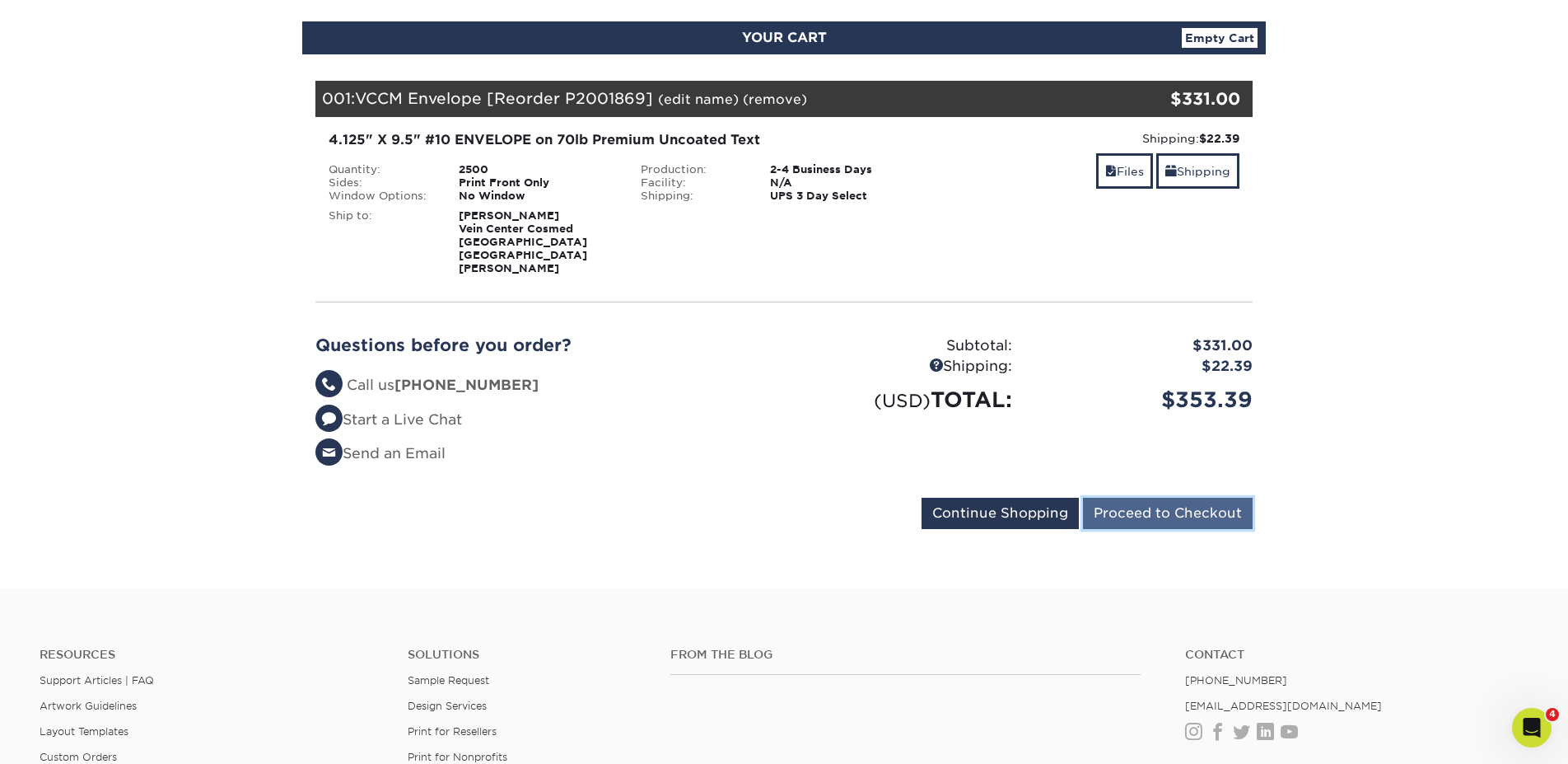
click at [1160, 502] on input "Proceed to Checkout" at bounding box center [1168, 514] width 170 height 31
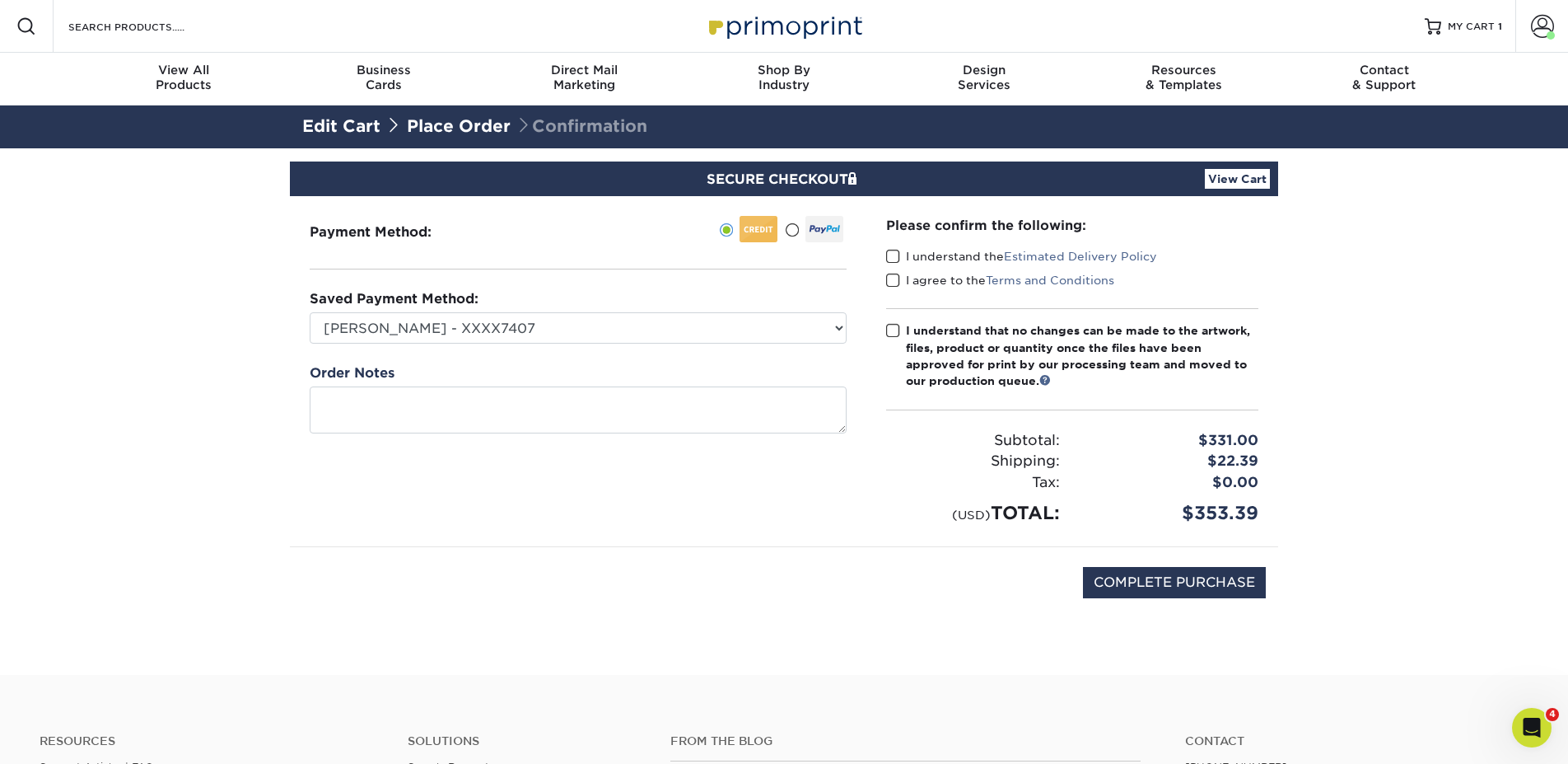
click at [897, 251] on span at bounding box center [893, 256] width 14 height 16
click at [0, 0] on input "I understand the Estimated Delivery Policy" at bounding box center [0, 0] width 0 height 0
click at [895, 276] on span at bounding box center [893, 280] width 14 height 16
click at [0, 0] on input "I agree to the Terms and Conditions" at bounding box center [0, 0] width 0 height 0
click at [892, 324] on span at bounding box center [893, 331] width 14 height 16
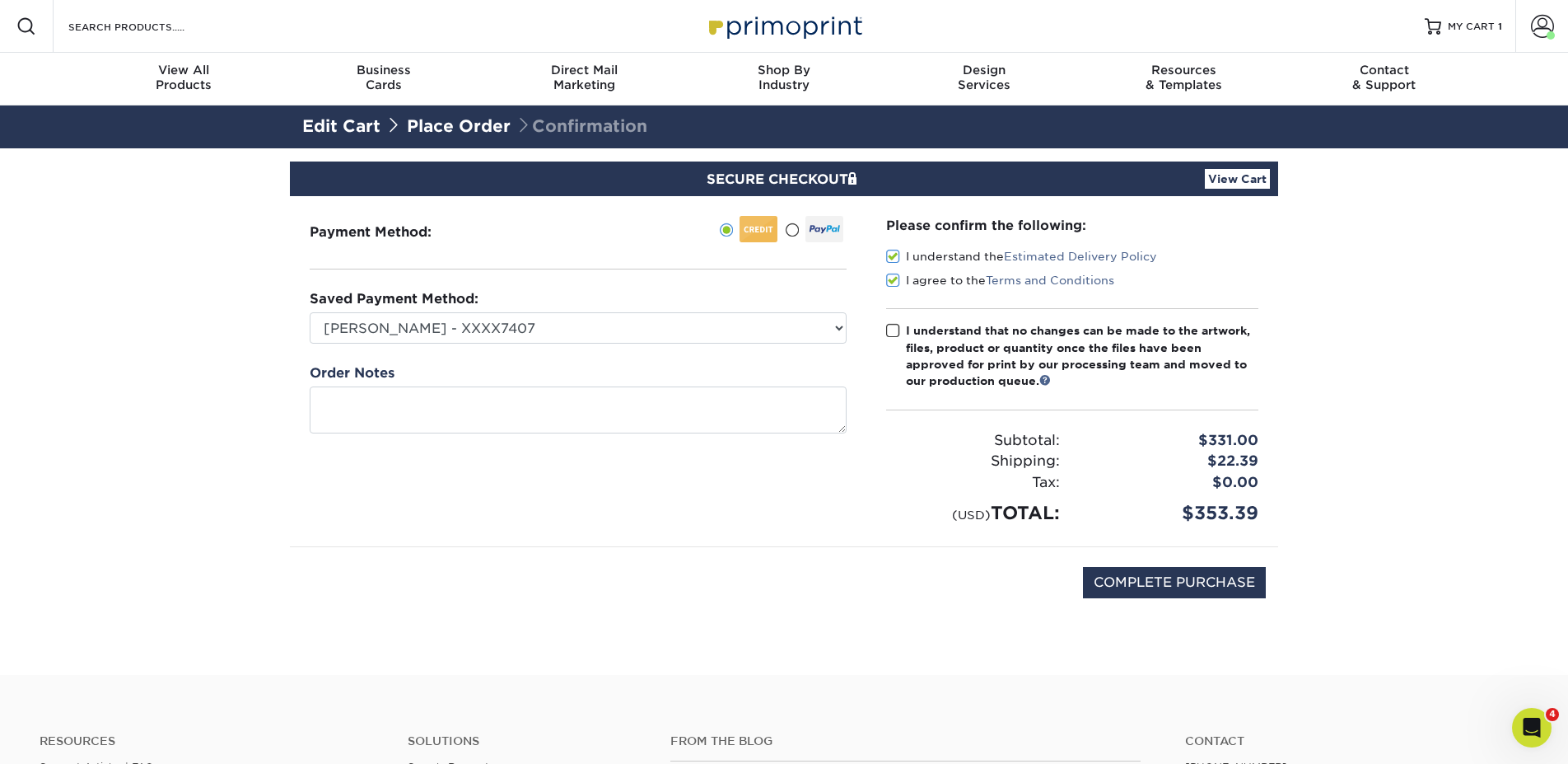
click at [0, 0] on input "I understand that no changes can be made to the artwork, files, product or quan…" at bounding box center [0, 0] width 0 height 0
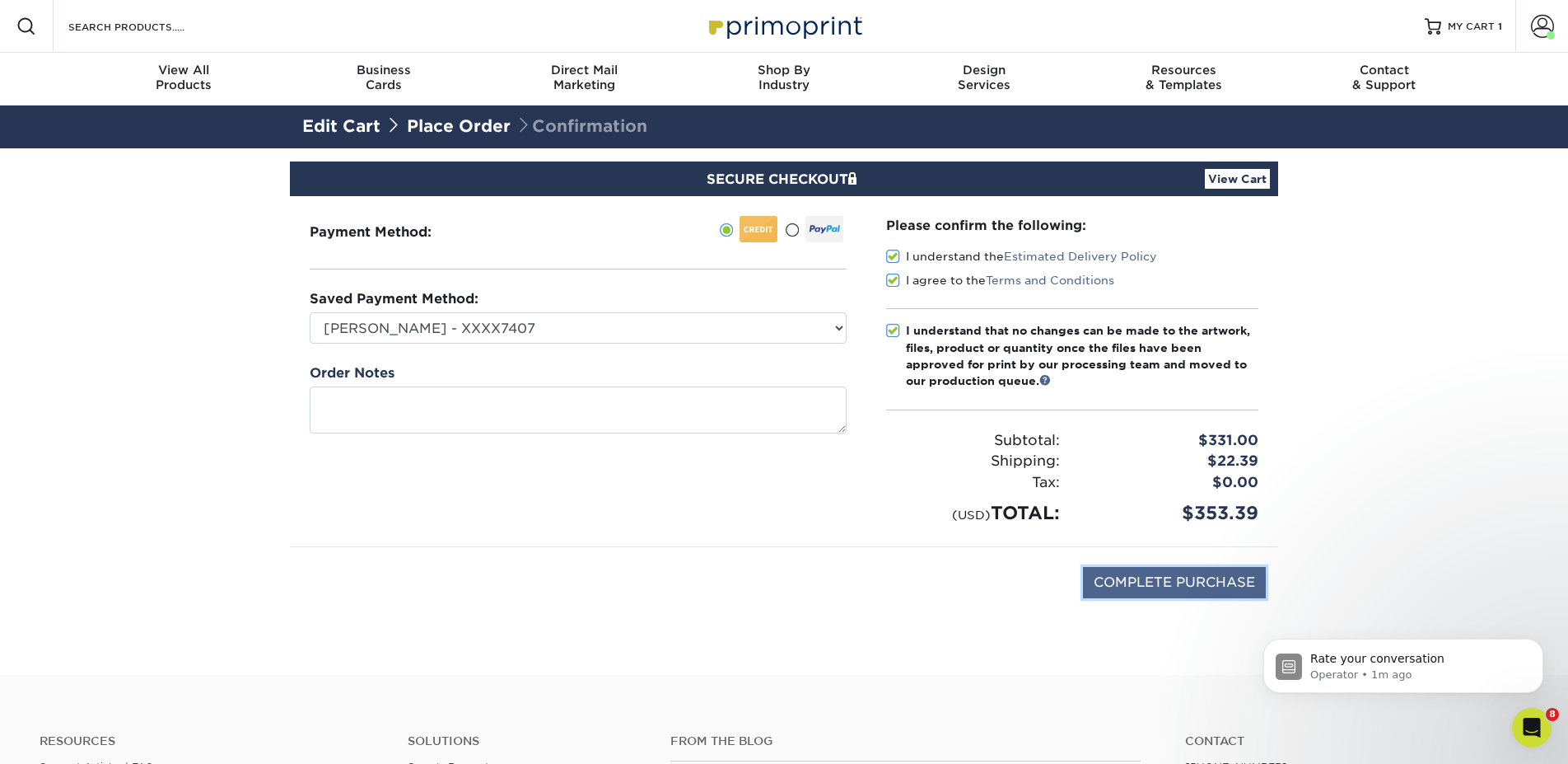
click at [1145, 579] on input "COMPLETE PURCHASE" at bounding box center [1175, 583] width 183 height 31
type input "PROCESSING, PLEASE WAIT..."
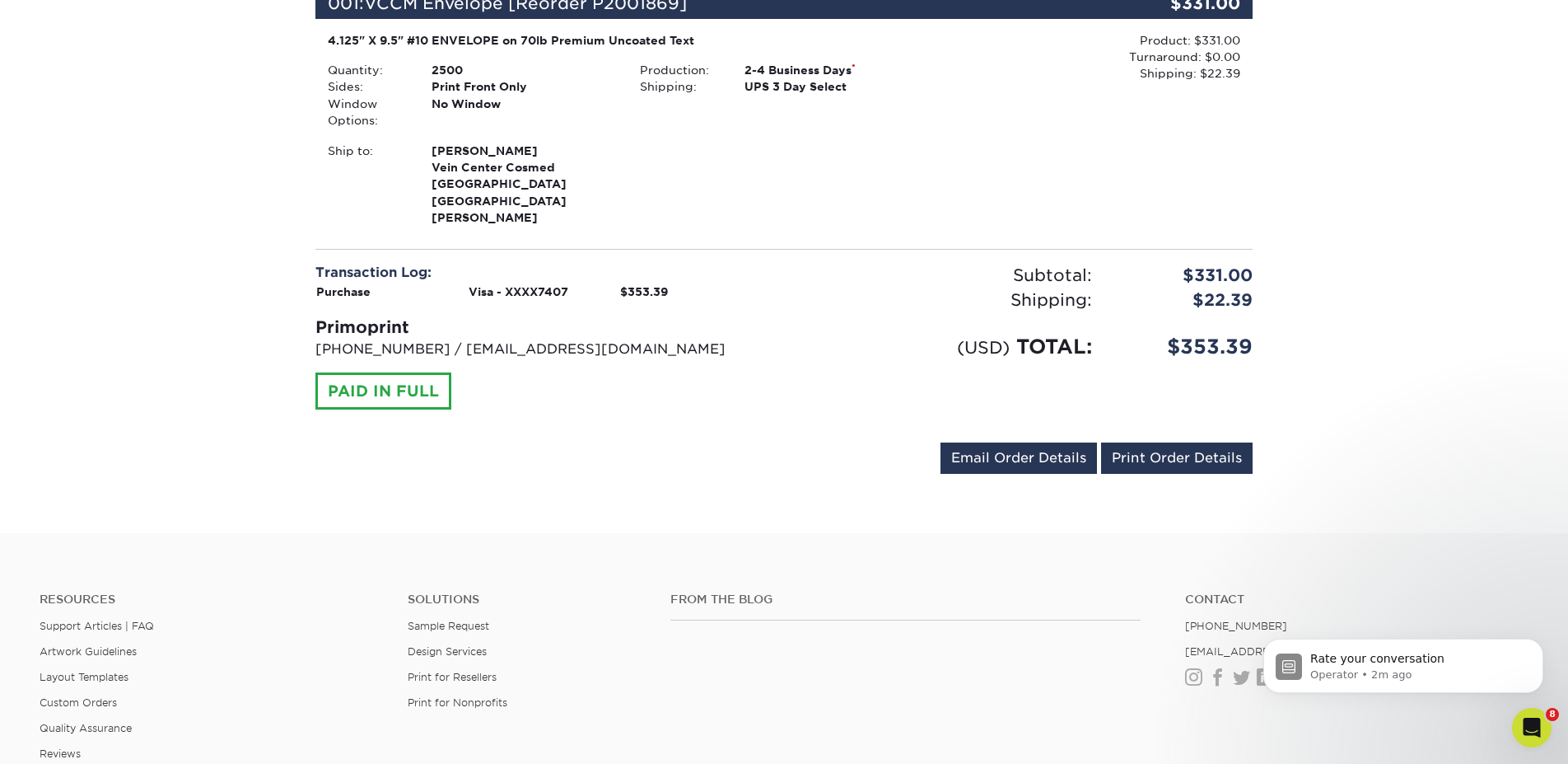
scroll to position [400, 0]
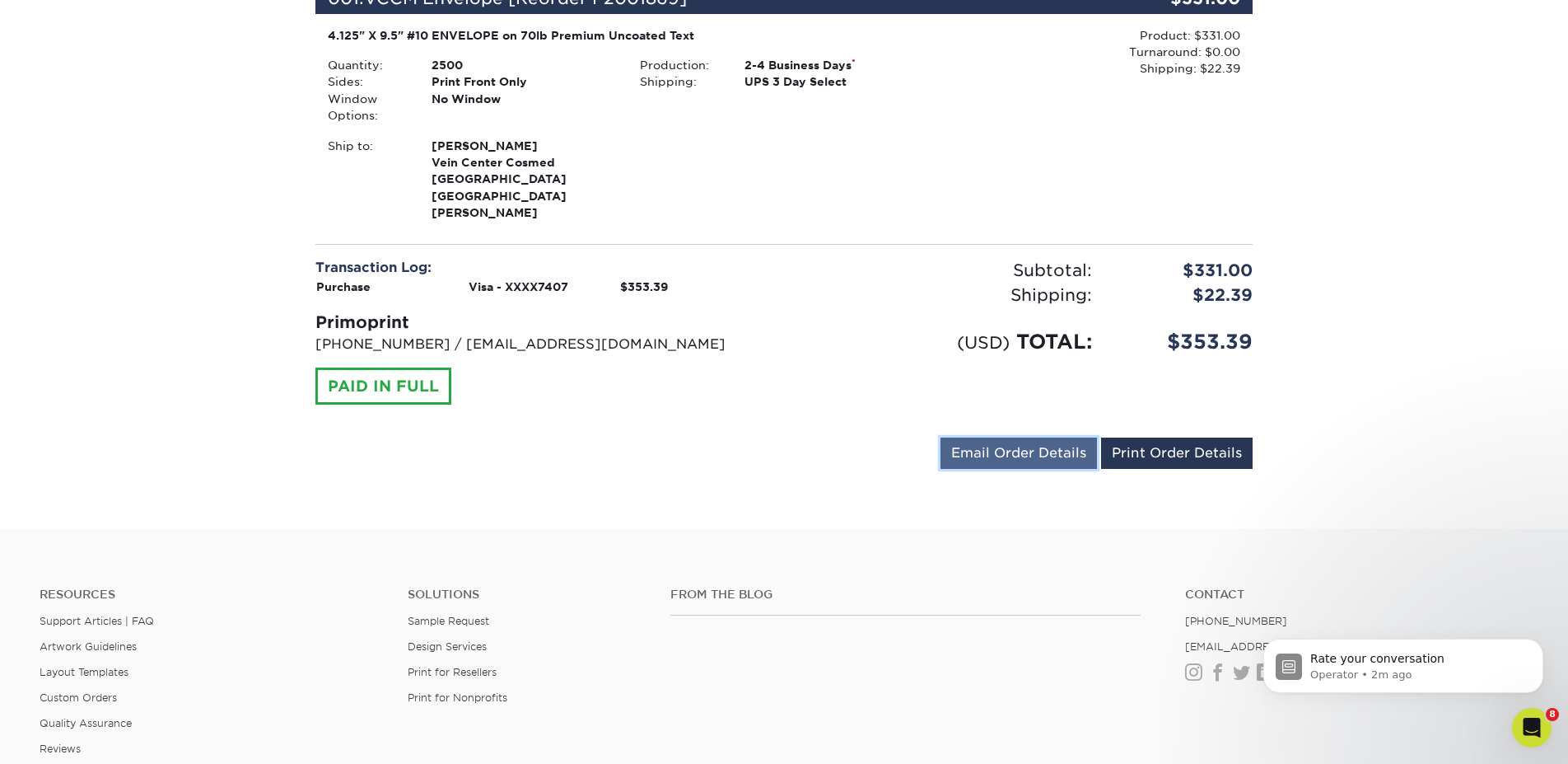
click at [1023, 443] on link "Email Order Details" at bounding box center [1019, 454] width 156 height 31
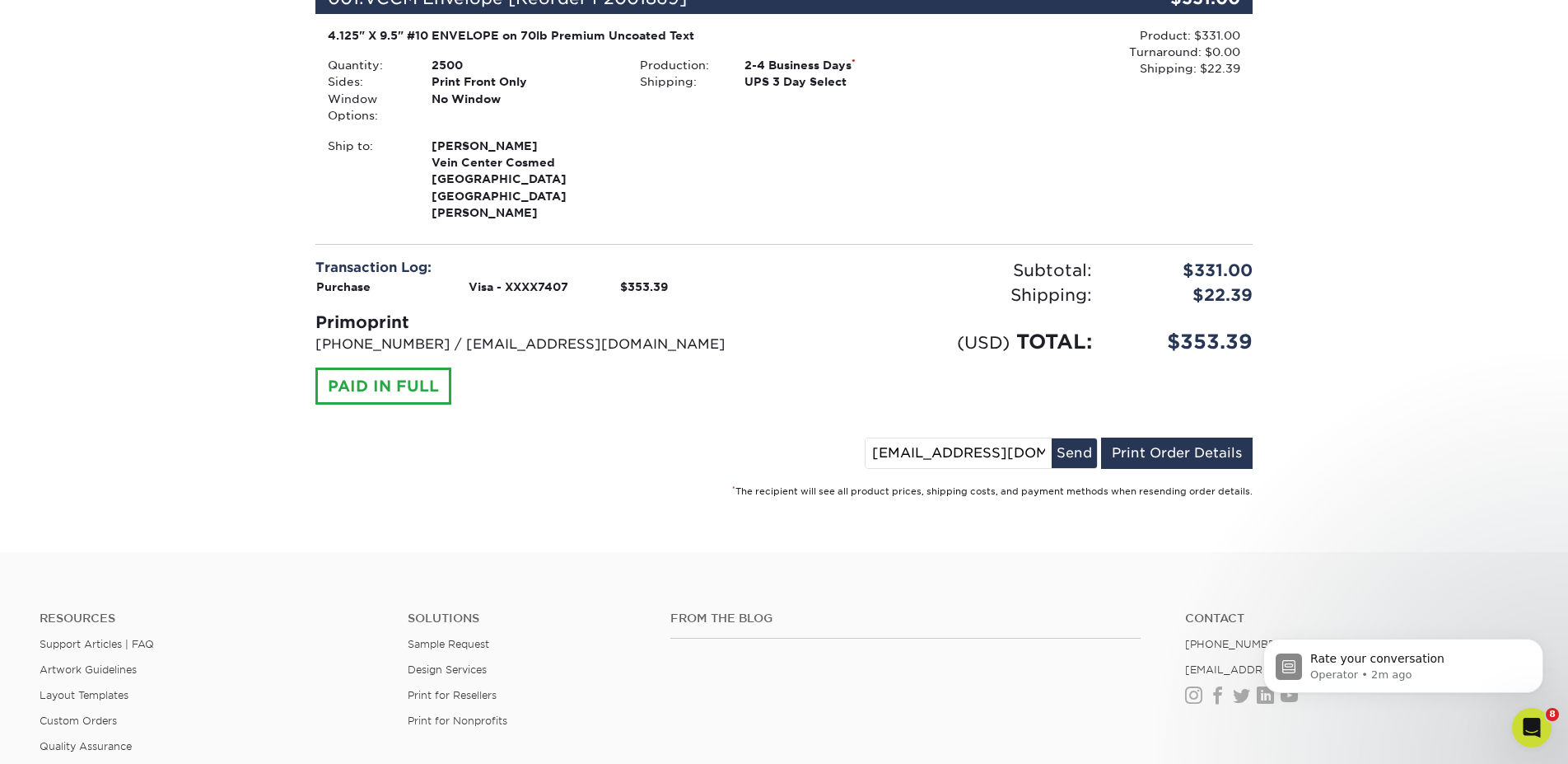
drag, startPoint x: 647, startPoint y: 412, endPoint x: 1114, endPoint y: 433, distance: 467.5
click at [688, 407] on div "Order #: 25825-112650-5387 [DATE] 11:26am Go to My Account Continue Shopping Th…" at bounding box center [784, 167] width 937 height 661
click at [1148, 441] on link "Print Order Details" at bounding box center [1177, 454] width 151 height 31
